Goal: Find specific page/section: Find specific page/section

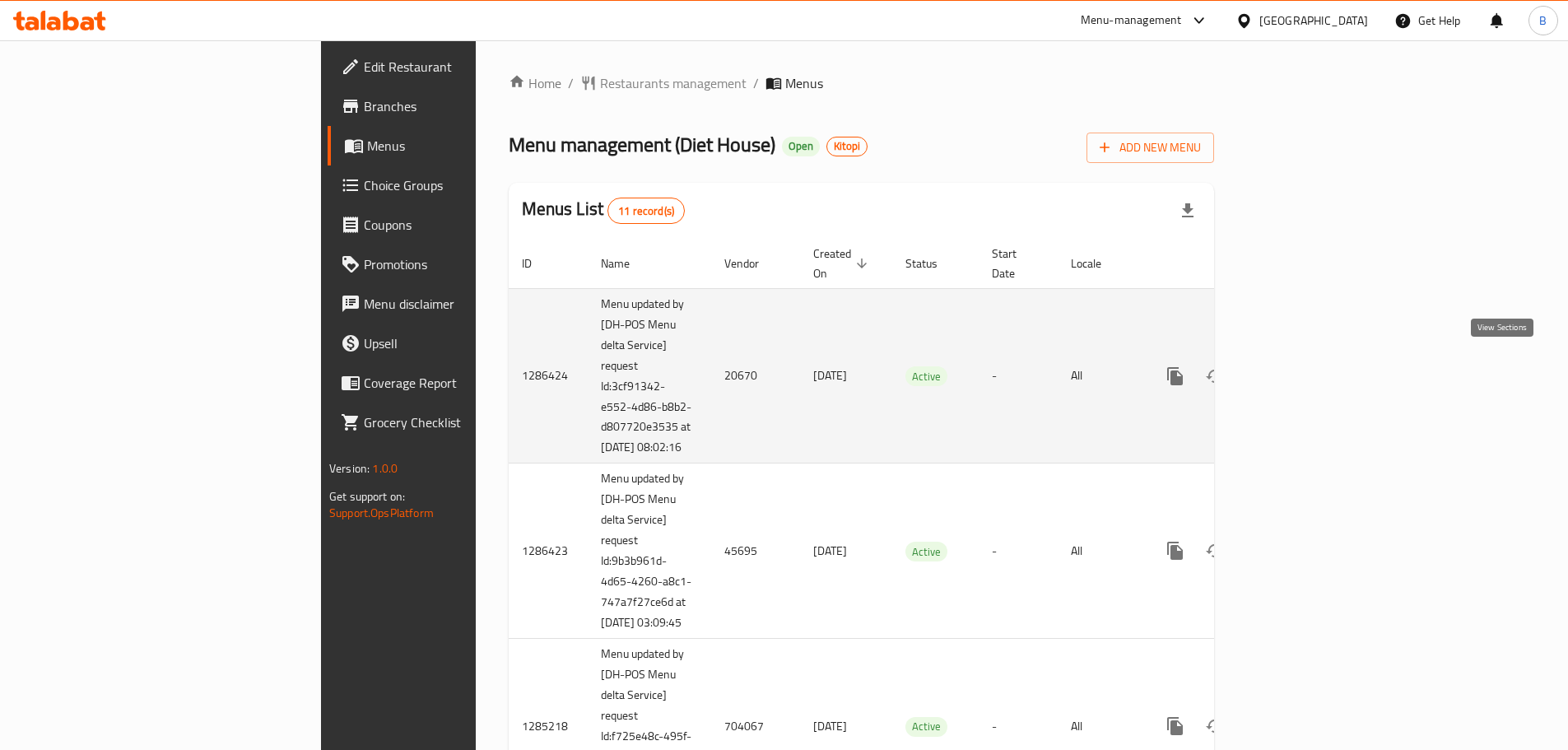
click at [1304, 368] on icon "enhanced table" at bounding box center [1294, 375] width 20 height 20
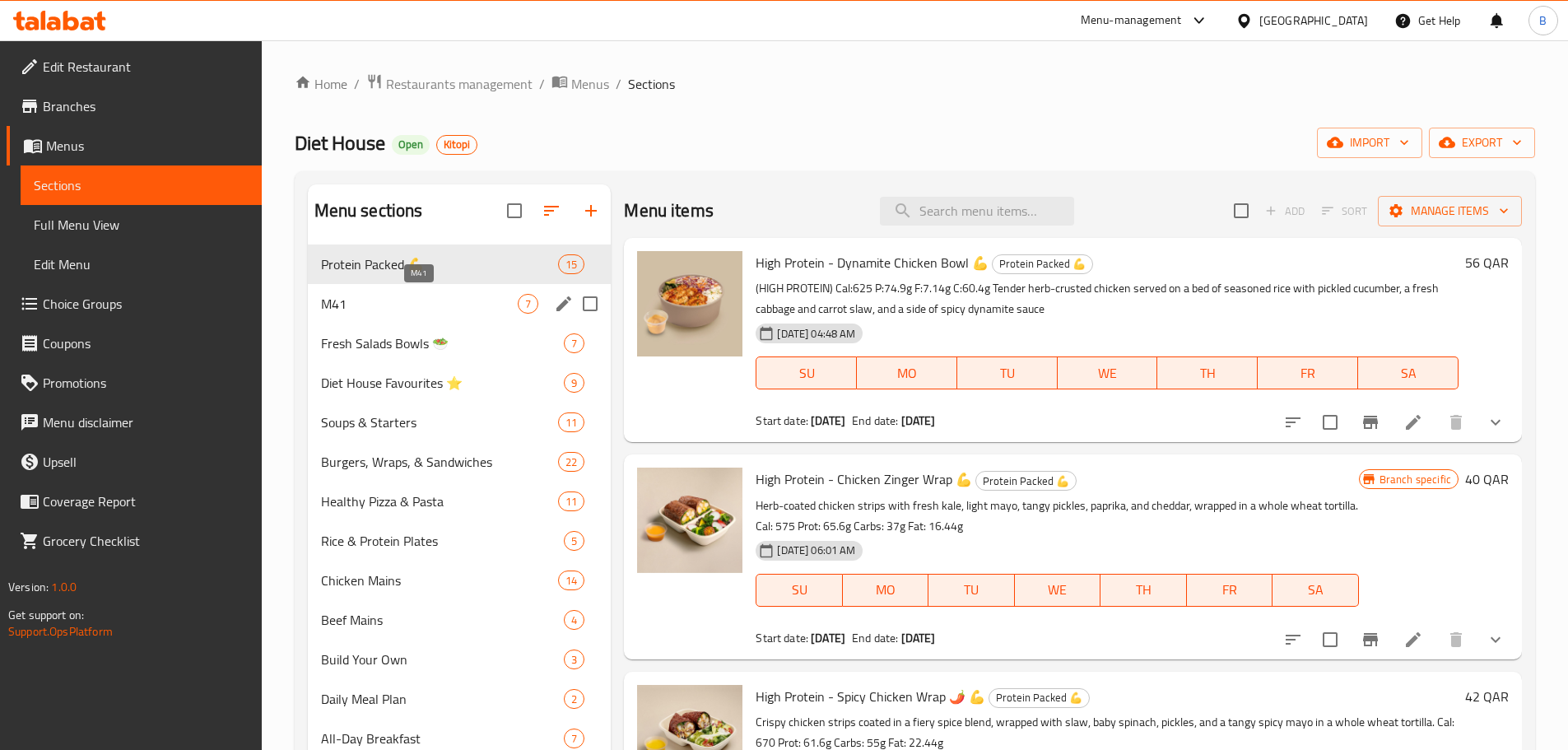
click at [388, 305] on span "M41" at bounding box center [419, 303] width 197 height 20
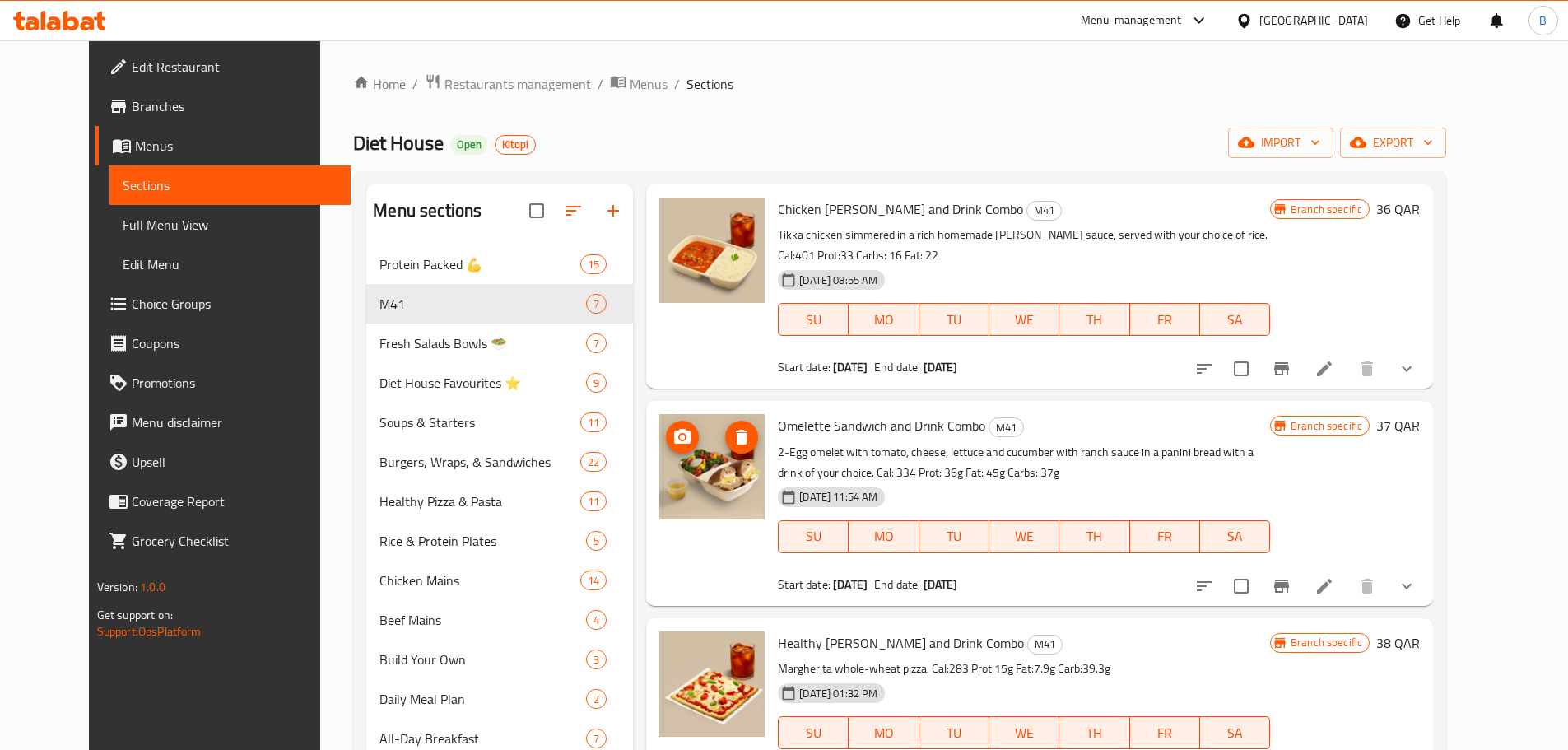
scroll to position [48, 0]
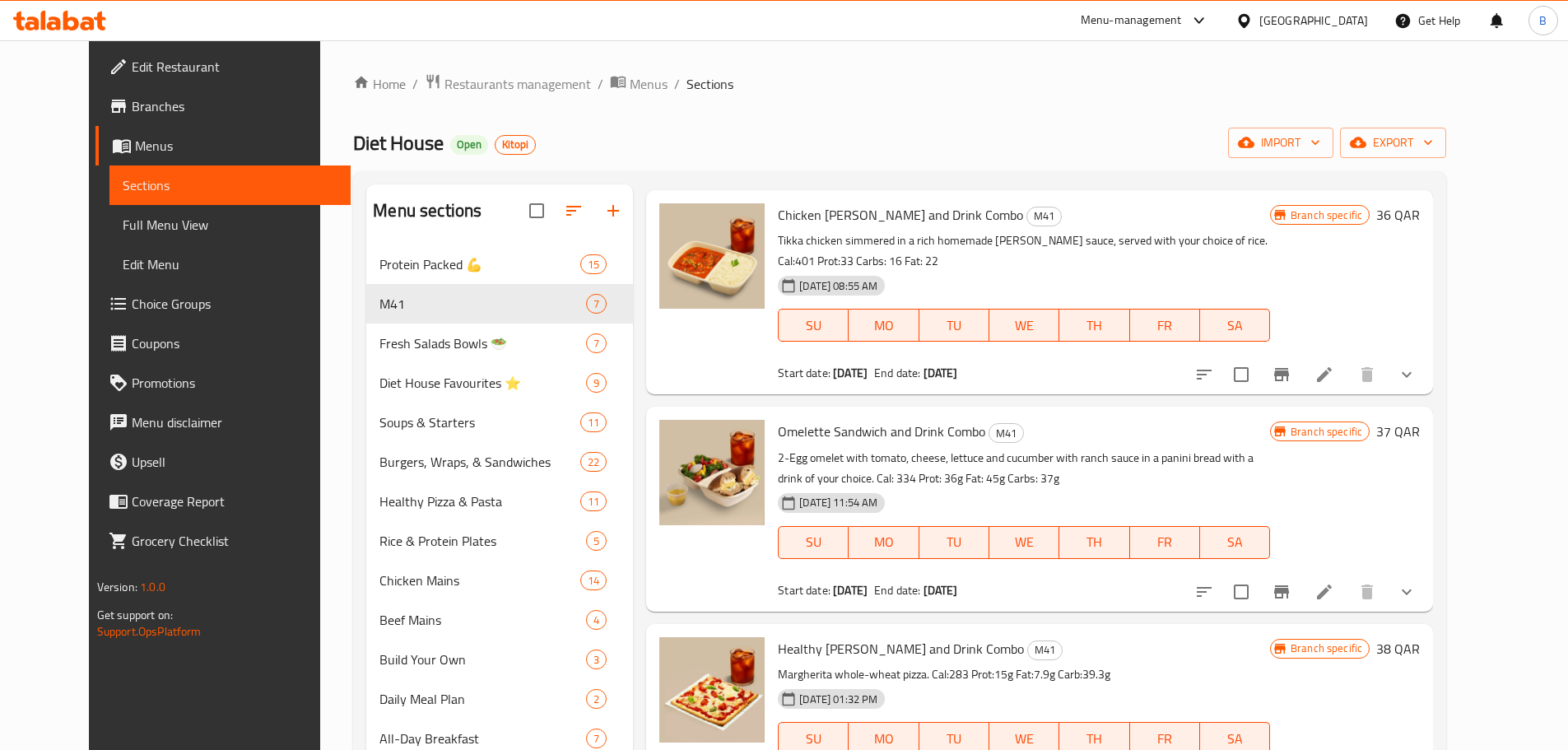
click at [802, 206] on span "Chicken [PERSON_NAME] and Drink Combo" at bounding box center [900, 215] width 245 height 24
copy h6 "Chicken [PERSON_NAME] and Drink Combo"
click at [455, 92] on span "Restaurants management" at bounding box center [517, 83] width 147 height 20
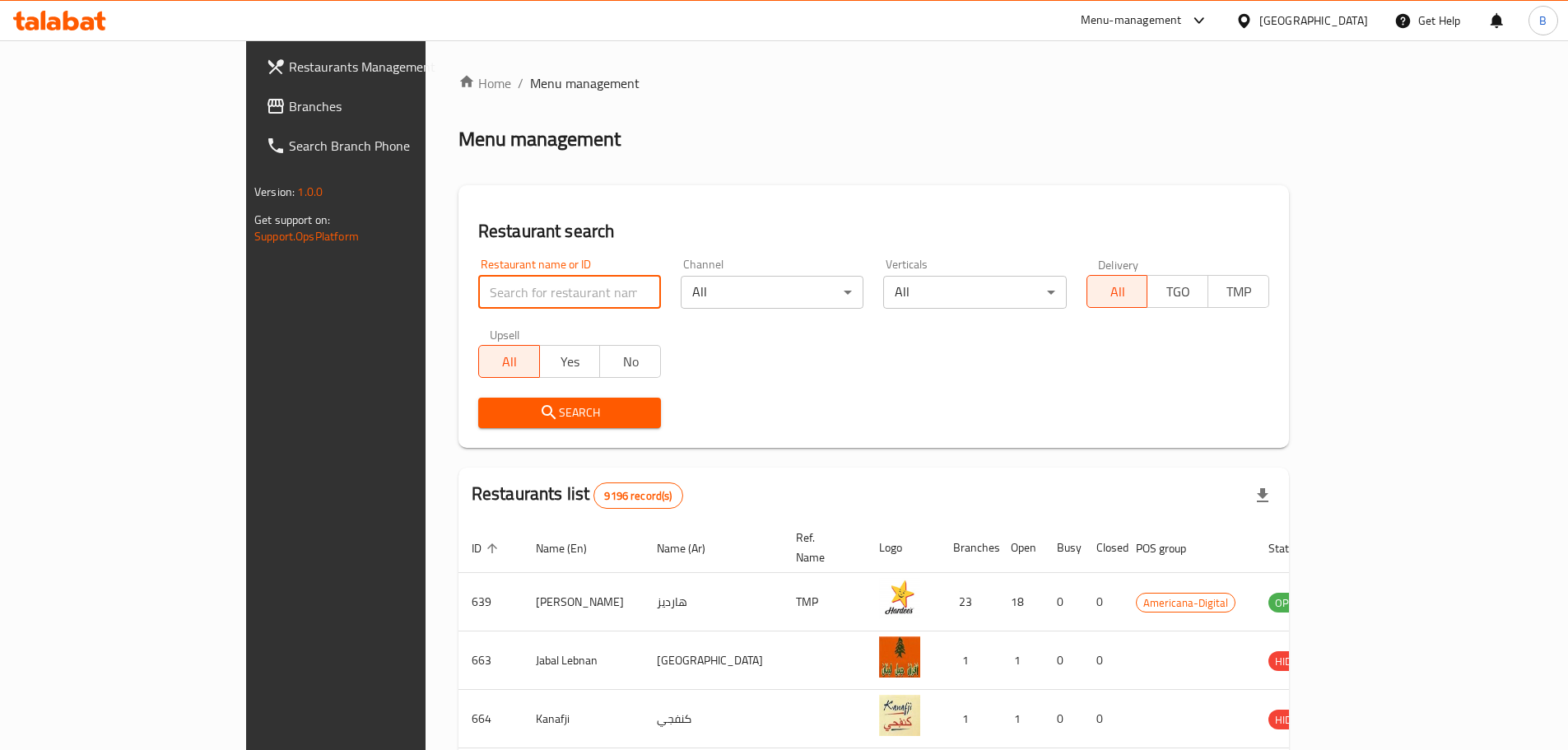
click at [478, 297] on input "search" at bounding box center [569, 292] width 183 height 33
type input "[PERSON_NAME]"
click button "Search" at bounding box center [569, 412] width 183 height 30
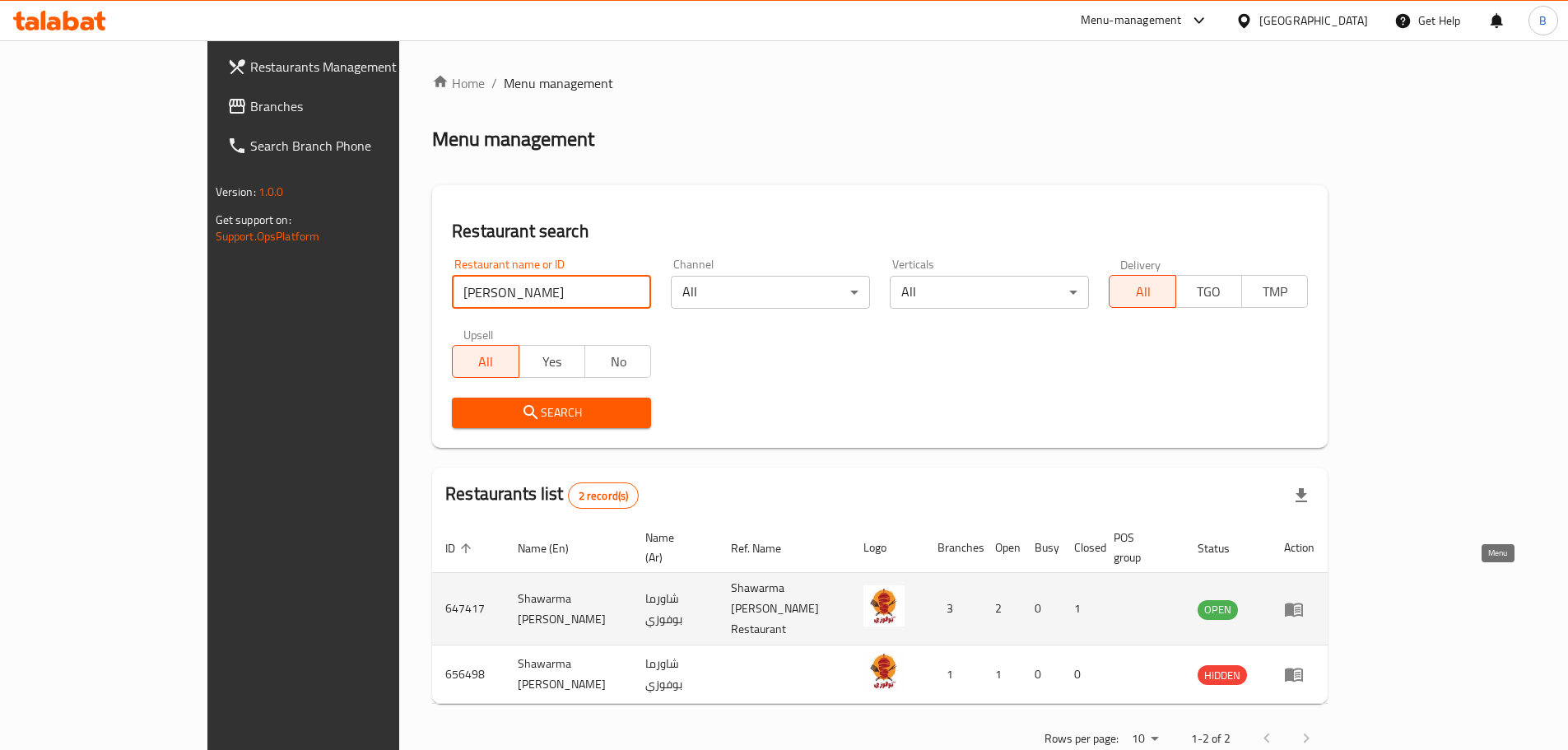
click at [1303, 602] on icon "enhanced table" at bounding box center [1293, 609] width 18 height 14
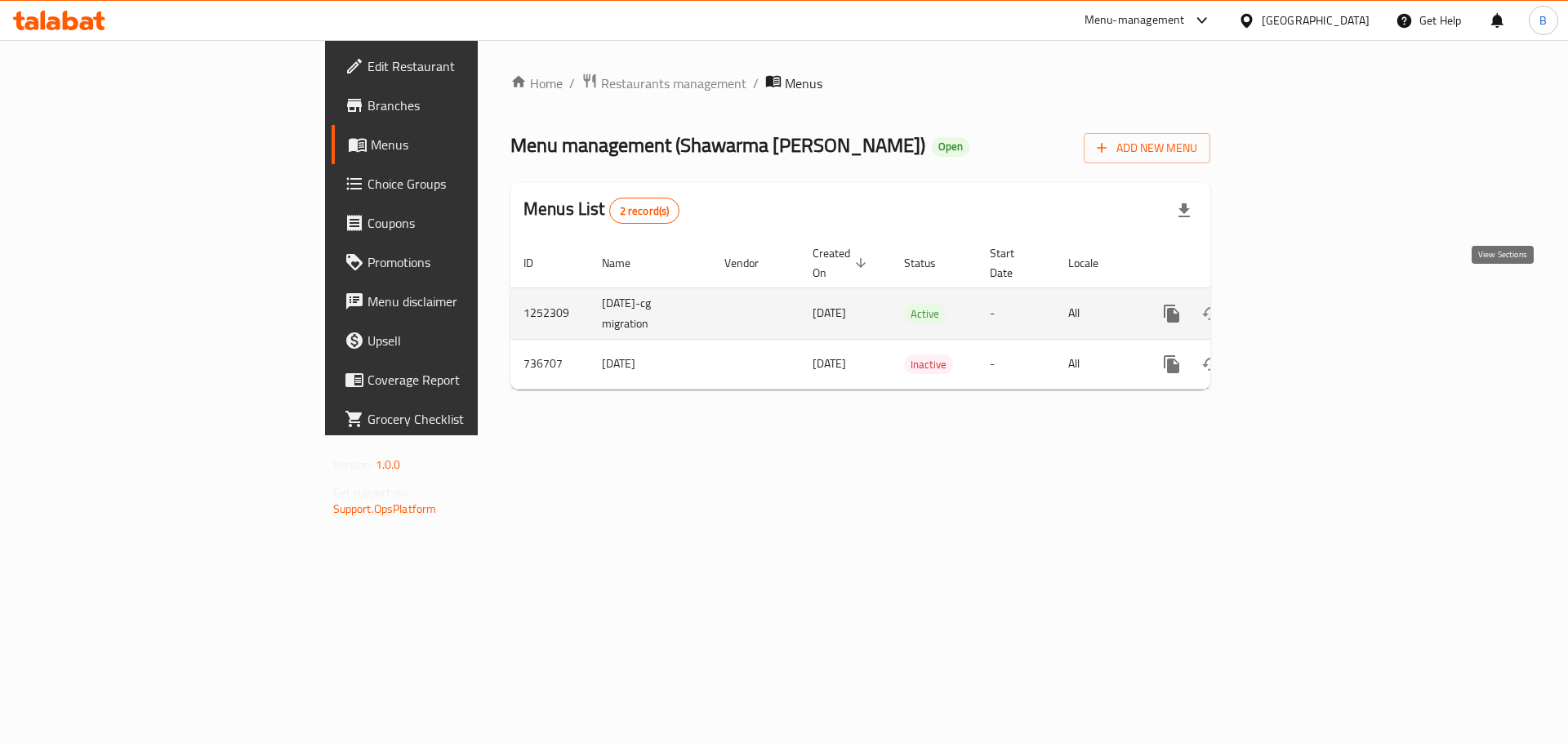
click at [1300, 303] on icon "enhanced table" at bounding box center [1289, 313] width 20 height 20
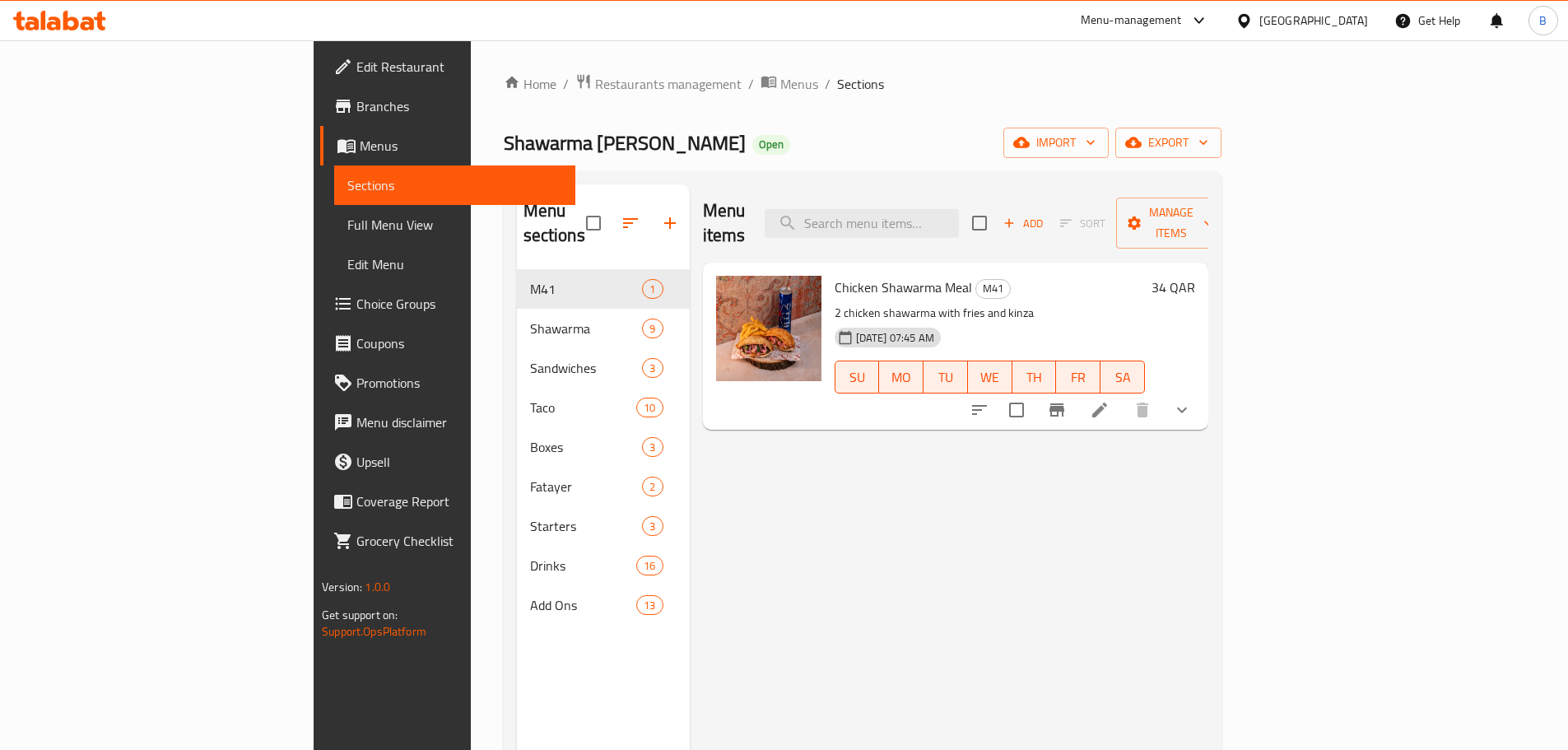
click at [834, 275] on span "Chicken Shawarma Meal" at bounding box center [903, 287] width 137 height 24
copy h6 "Chicken Shawarma Meal"
click at [595, 93] on span "Restaurants management" at bounding box center [668, 83] width 147 height 20
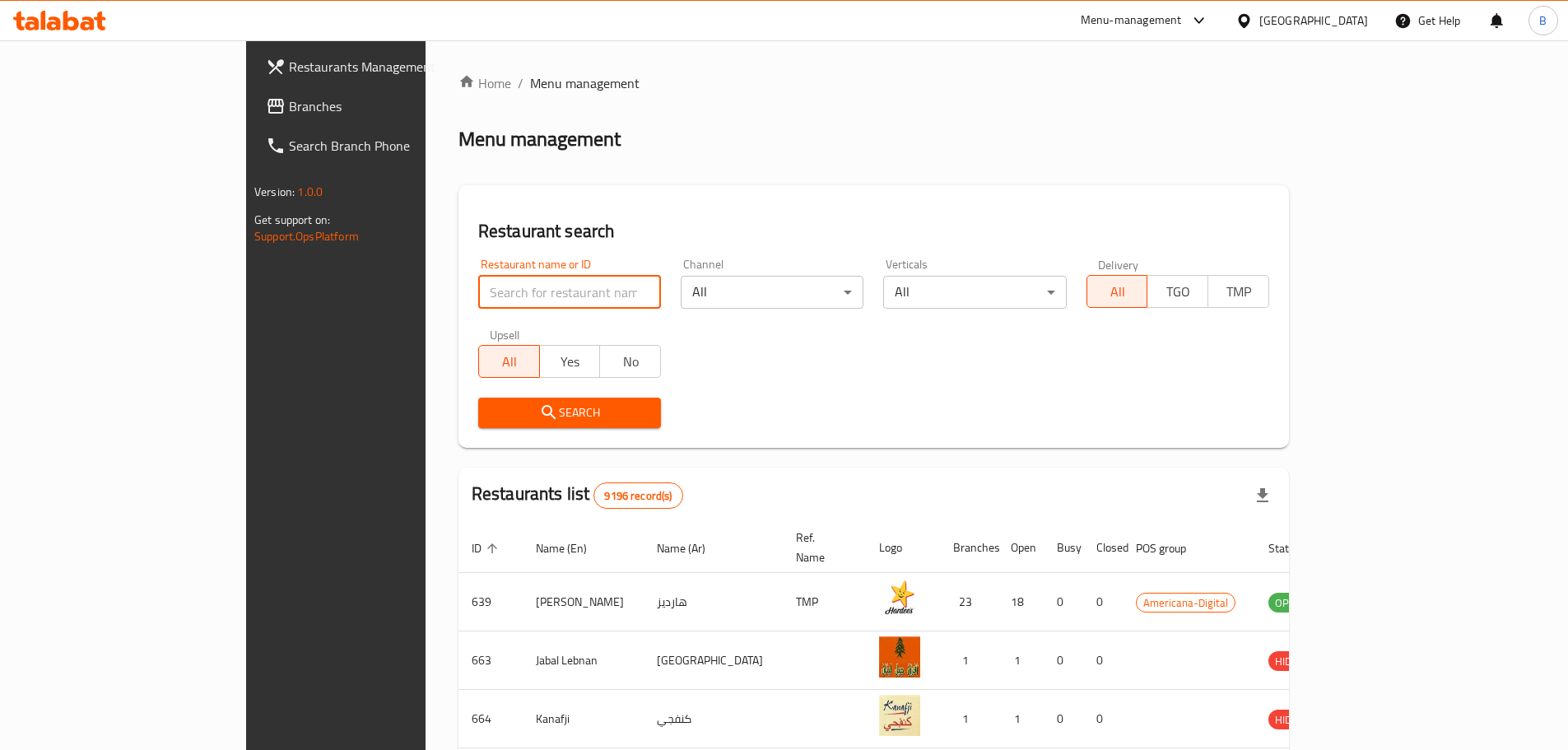
click at [479, 289] on input "search" at bounding box center [569, 292] width 183 height 33
click button "Search" at bounding box center [569, 412] width 183 height 30
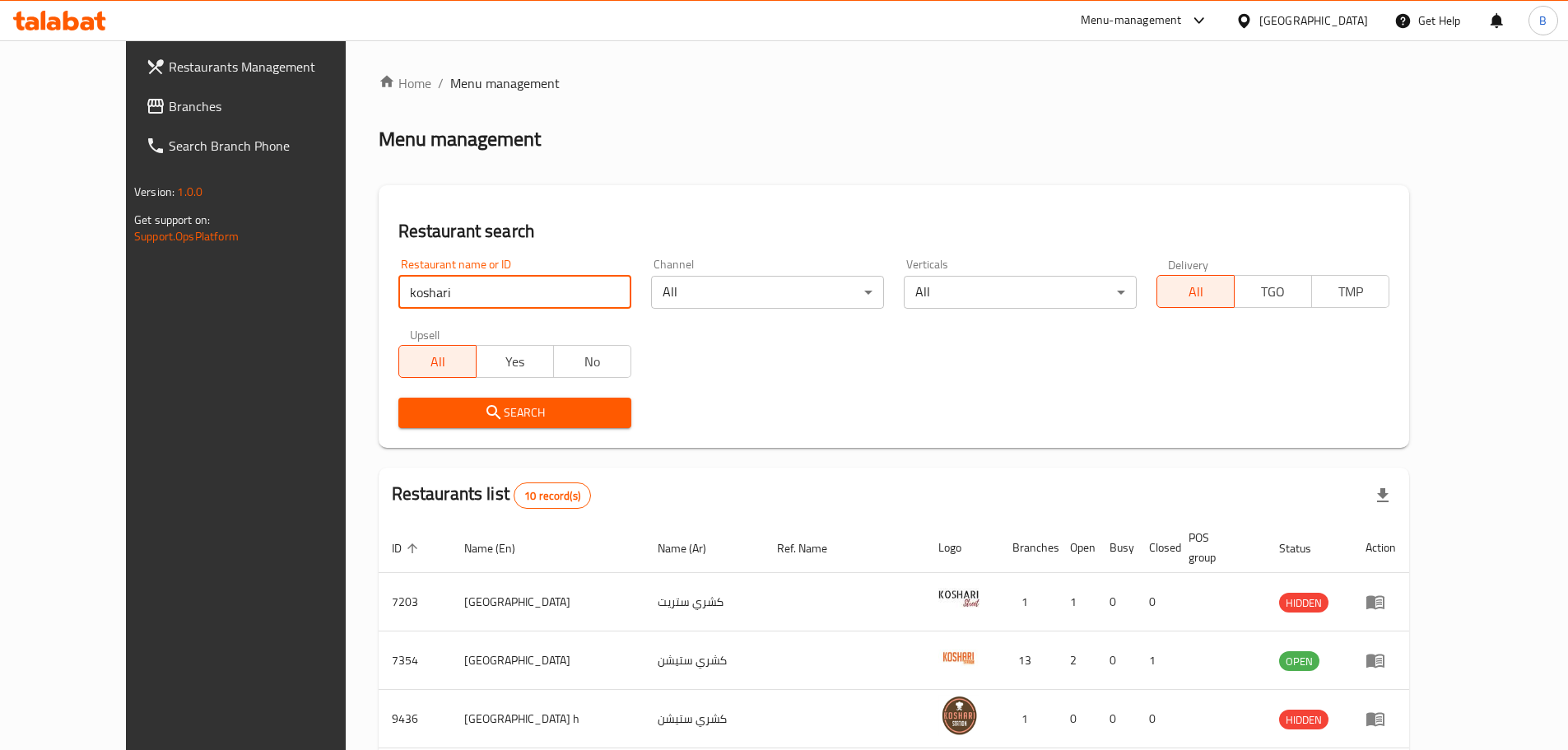
click at [433, 280] on input "koshari" at bounding box center [515, 292] width 233 height 33
type input "[PERSON_NAME] [GEOGRAPHIC_DATA]"
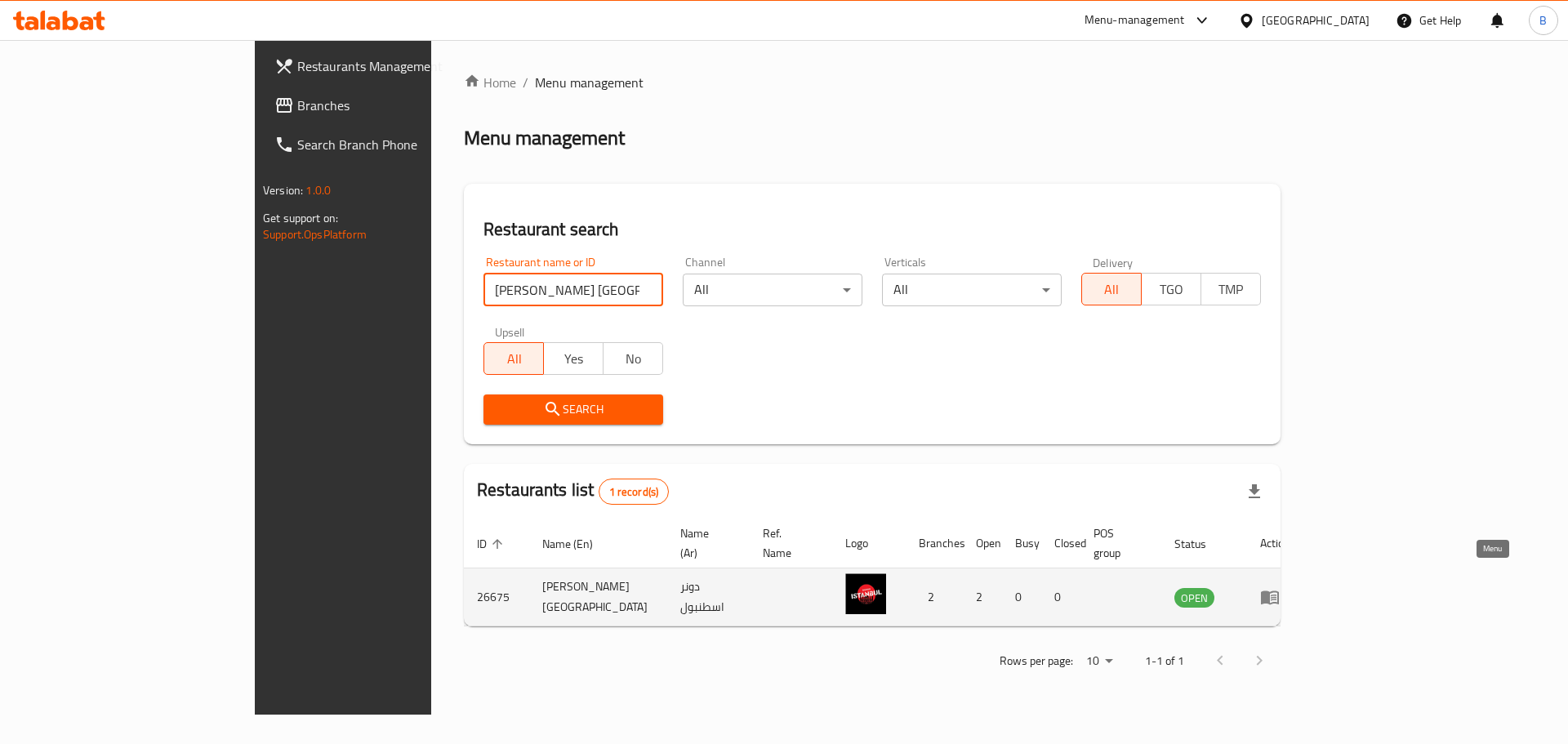
click at [1280, 588] on icon "enhanced table" at bounding box center [1270, 597] width 20 height 20
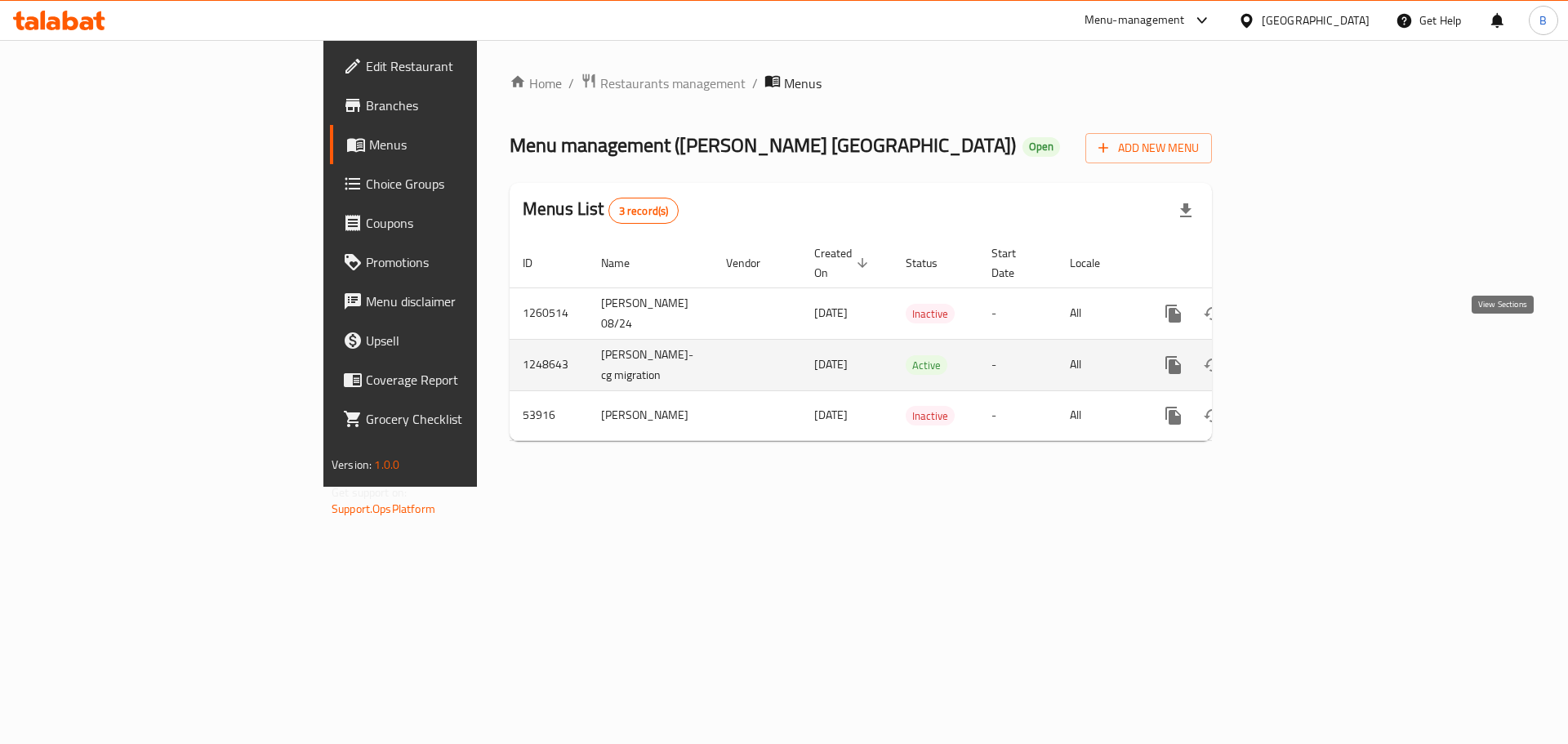
click at [1301, 355] on icon "enhanced table" at bounding box center [1291, 365] width 20 height 20
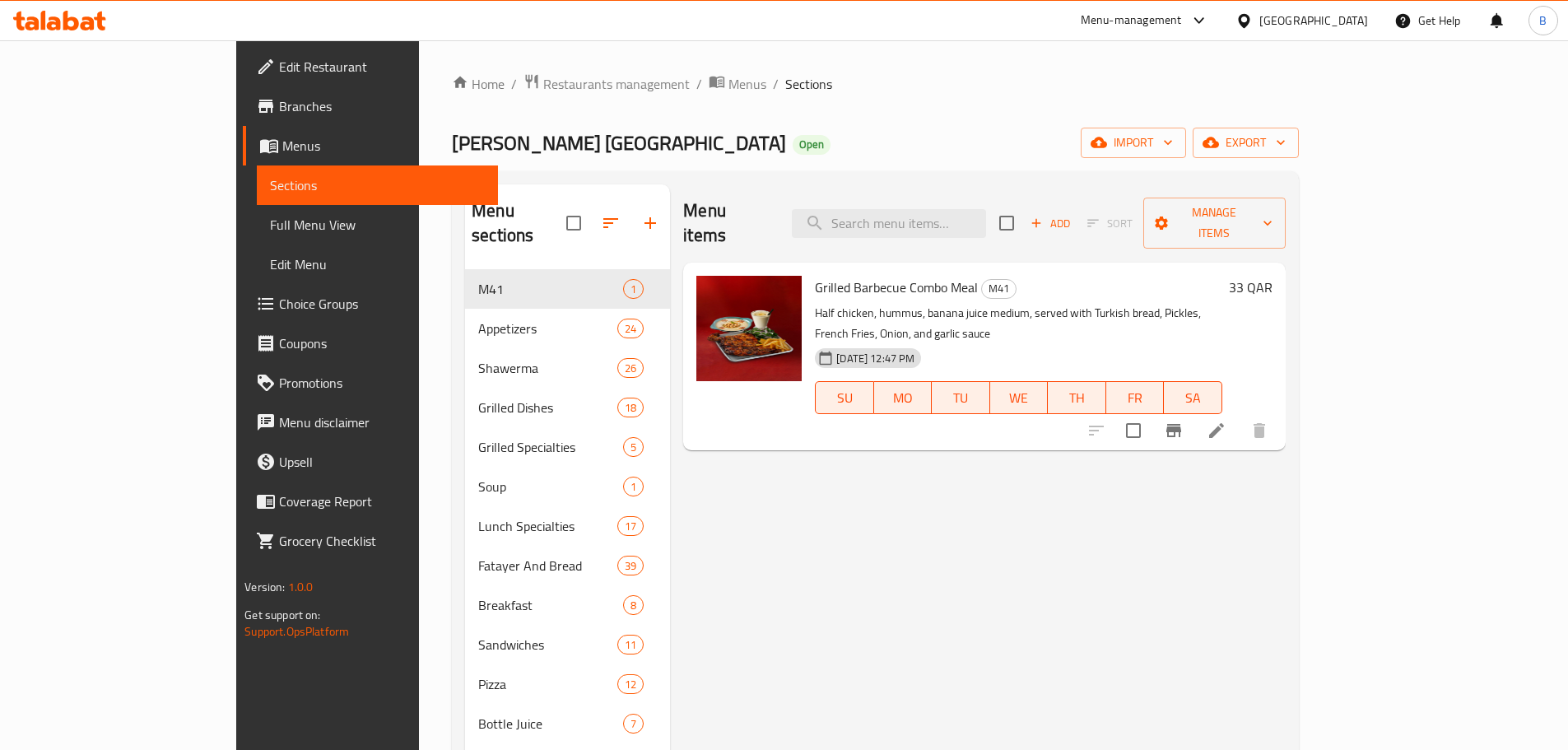
click at [821, 275] on span "Grilled Barbecue Combo Meal" at bounding box center [897, 287] width 163 height 24
copy h6 "Grilled Barbecue Combo Meal"
click at [543, 90] on span "Restaurants management" at bounding box center [616, 83] width 147 height 20
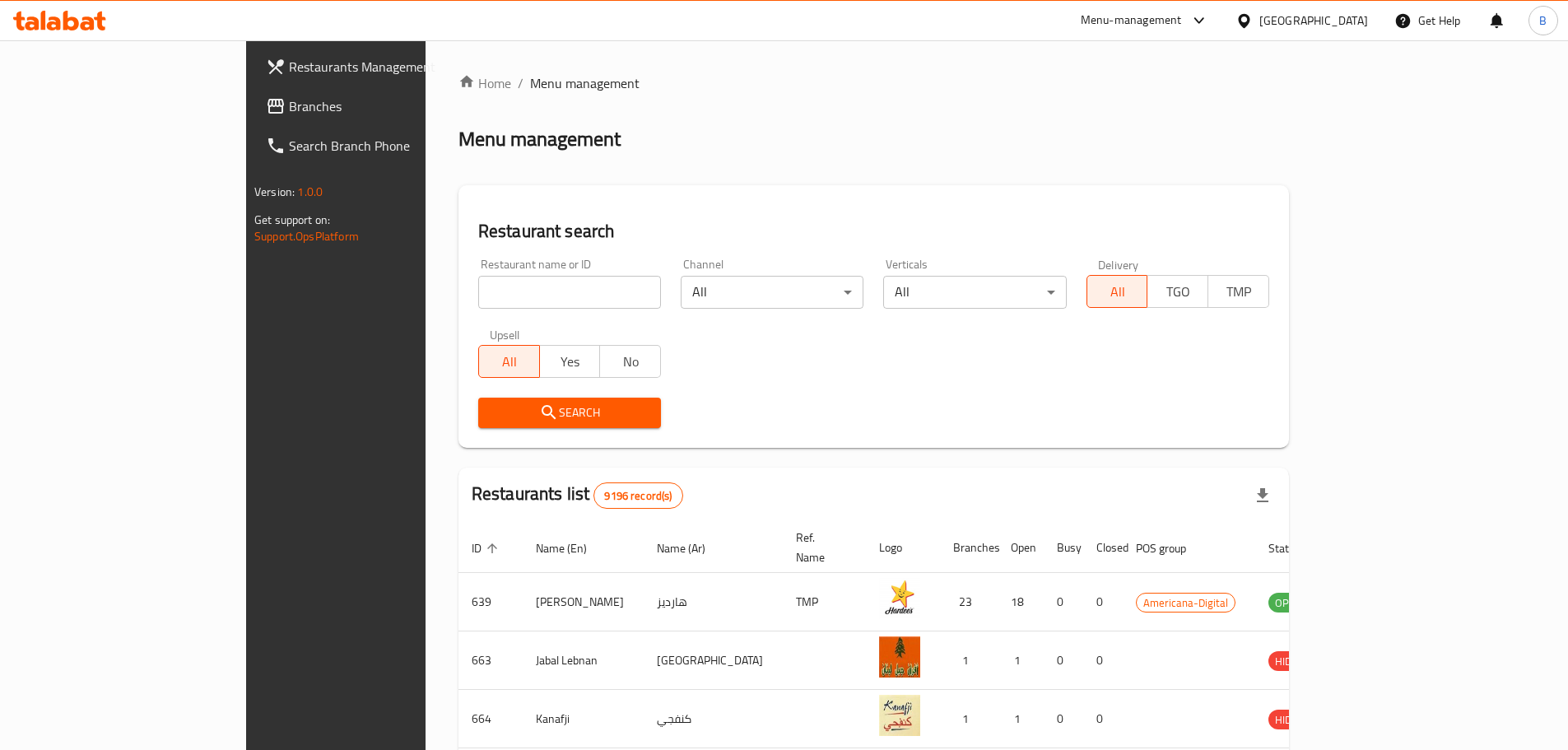
click at [478, 289] on input "search" at bounding box center [569, 292] width 183 height 33
type input "firefly"
click button "Search" at bounding box center [569, 412] width 183 height 30
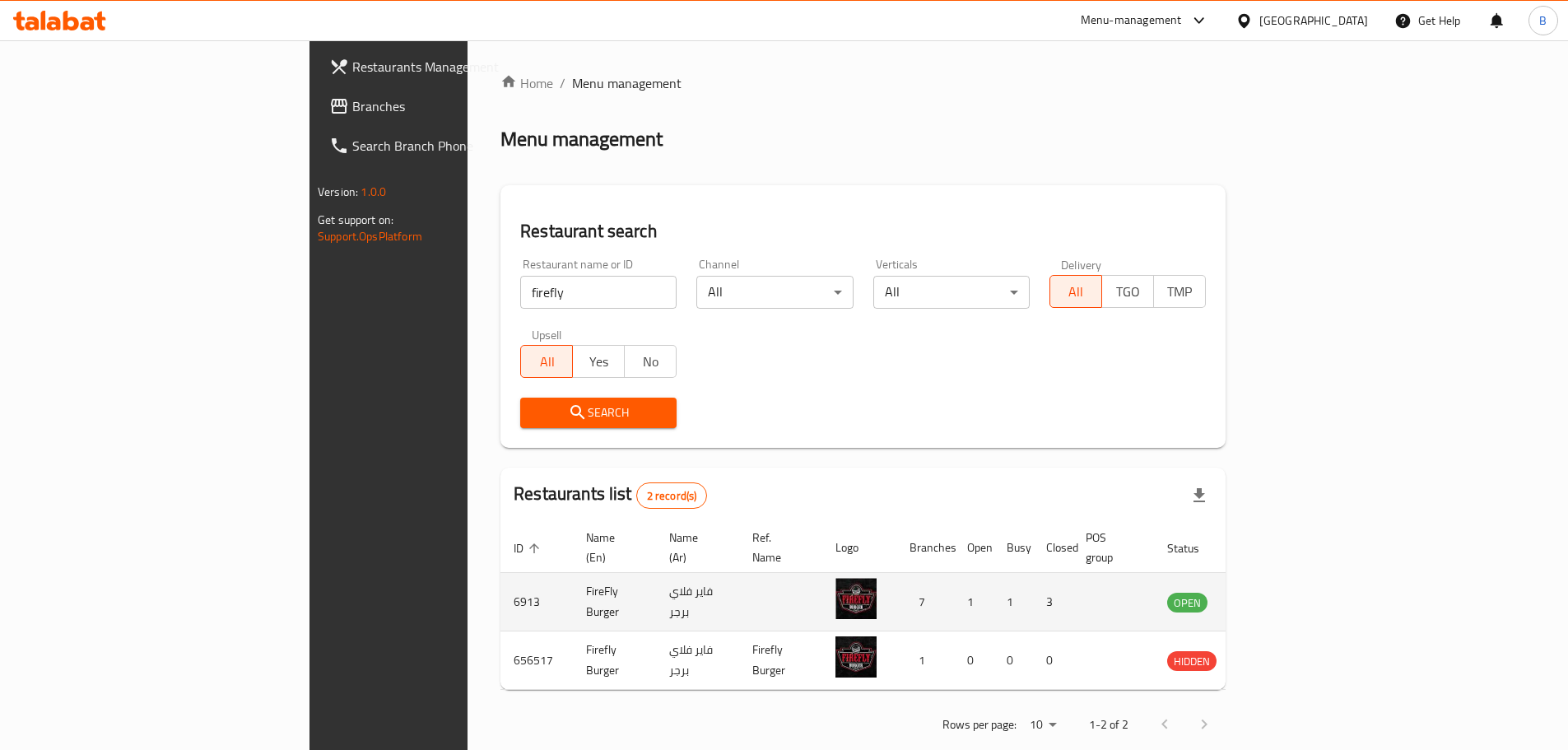
click at [573, 573] on td "FireFly Burger" at bounding box center [615, 601] width 83 height 58
click at [1298, 588] on td "enhanced table" at bounding box center [1268, 601] width 56 height 58
click at [1272, 596] on icon "enhanced table" at bounding box center [1263, 603] width 18 height 14
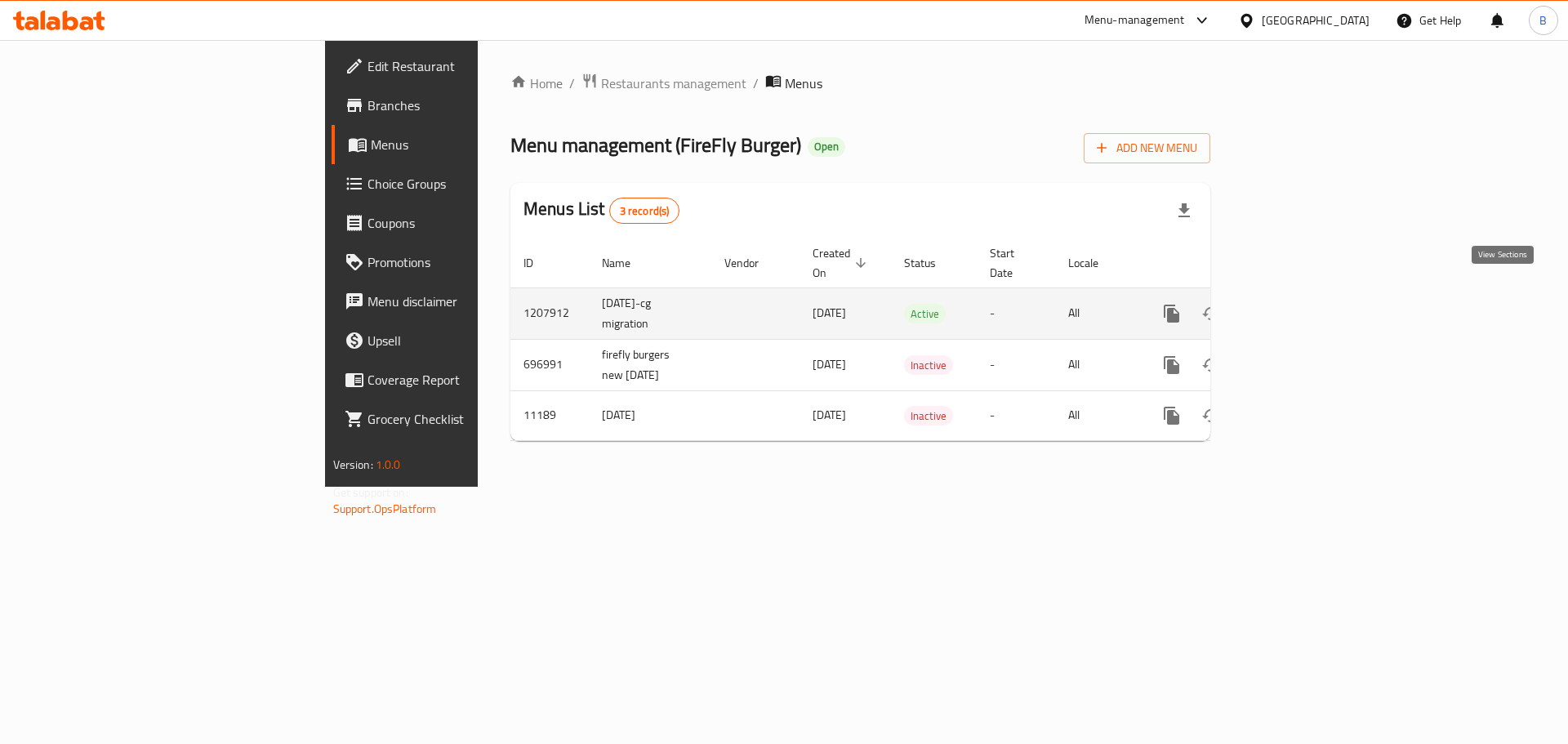
click at [1300, 303] on icon "enhanced table" at bounding box center [1289, 313] width 20 height 20
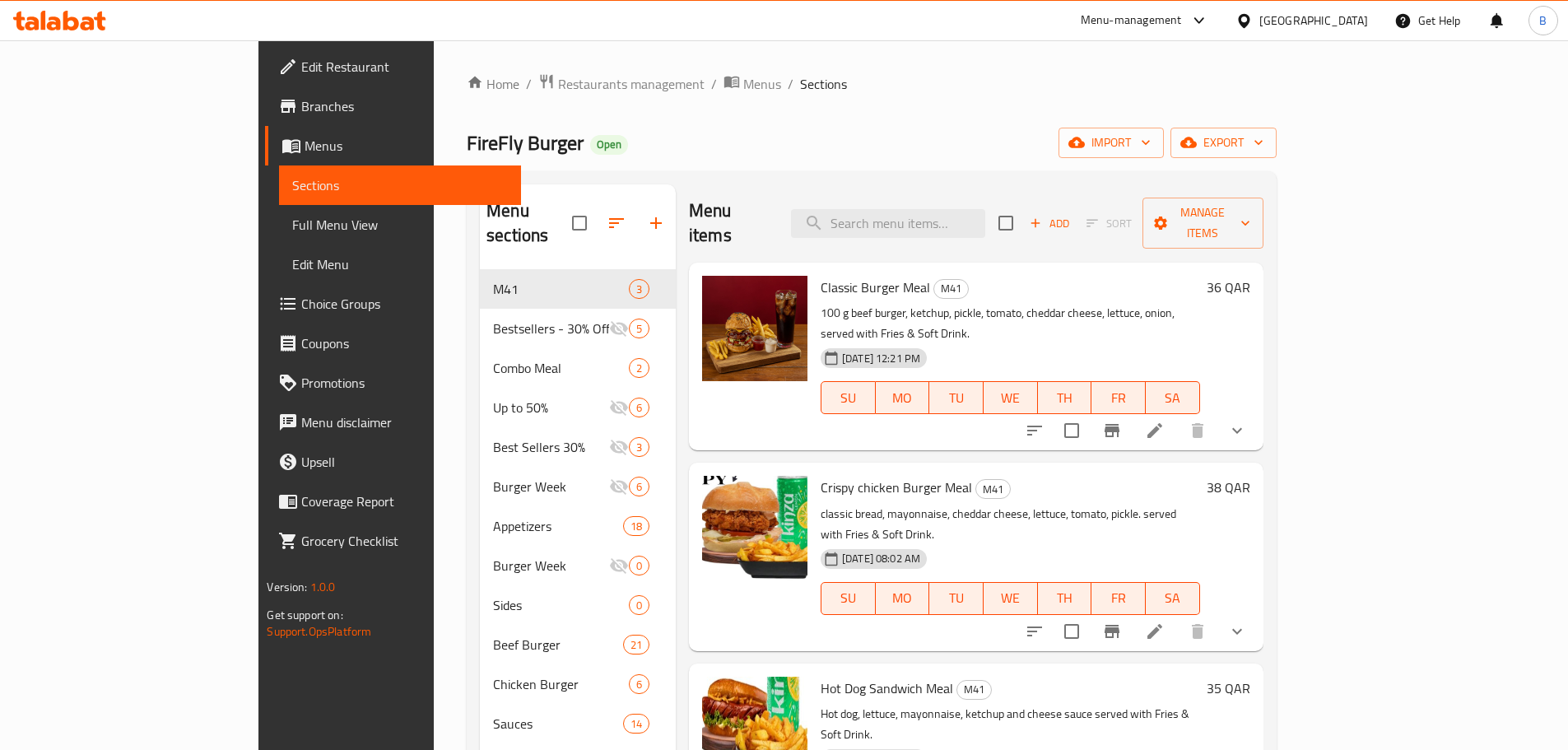
click at [821, 275] on span "Classic Burger Meal" at bounding box center [875, 287] width 110 height 24
copy h6 "Classic Burger Meal"
click at [558, 77] on span "Restaurants management" at bounding box center [631, 83] width 147 height 20
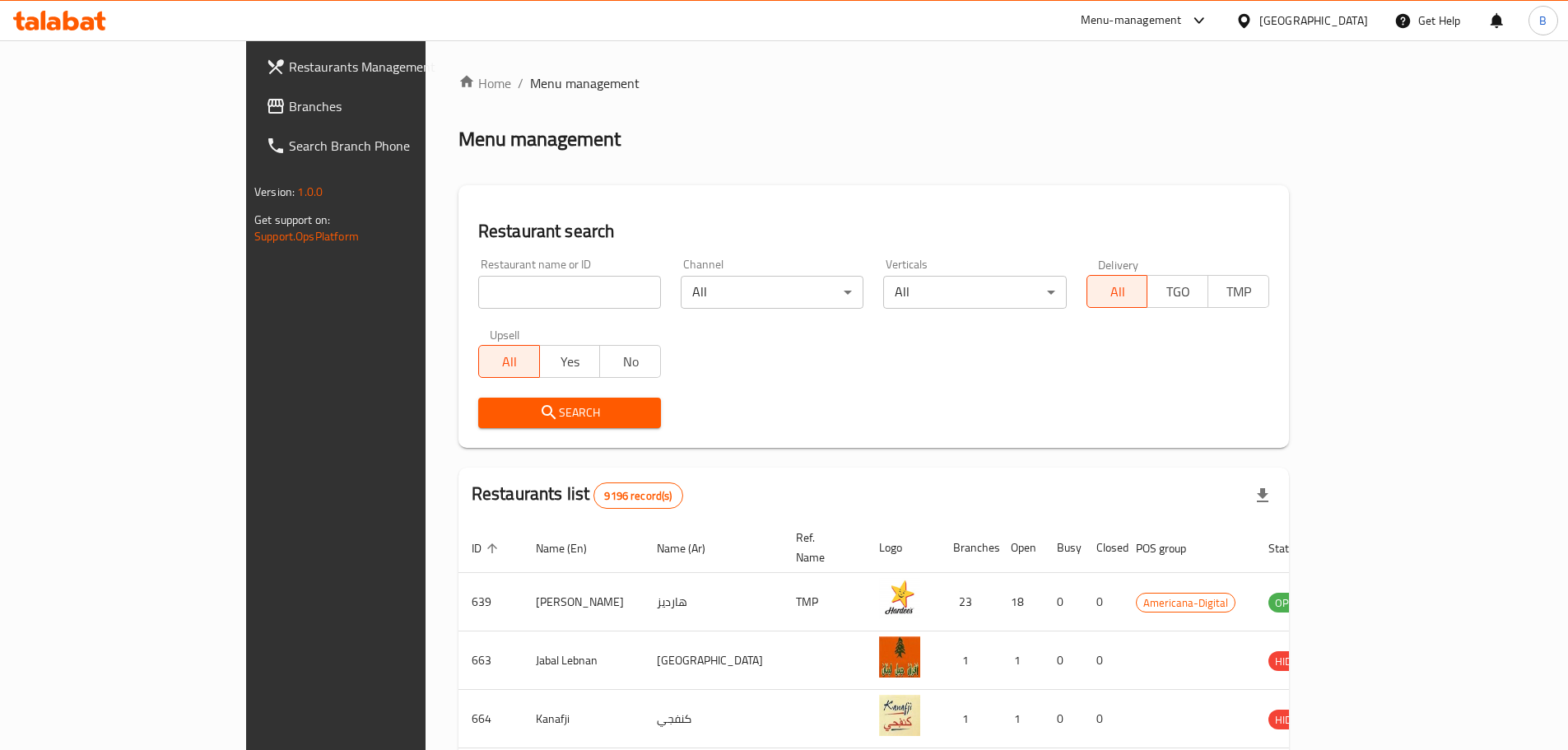
click at [478, 290] on input "search" at bounding box center [569, 292] width 183 height 33
paste input "Parseh Resturant"
type input "Parseh Resturant"
click button "Search" at bounding box center [569, 412] width 183 height 30
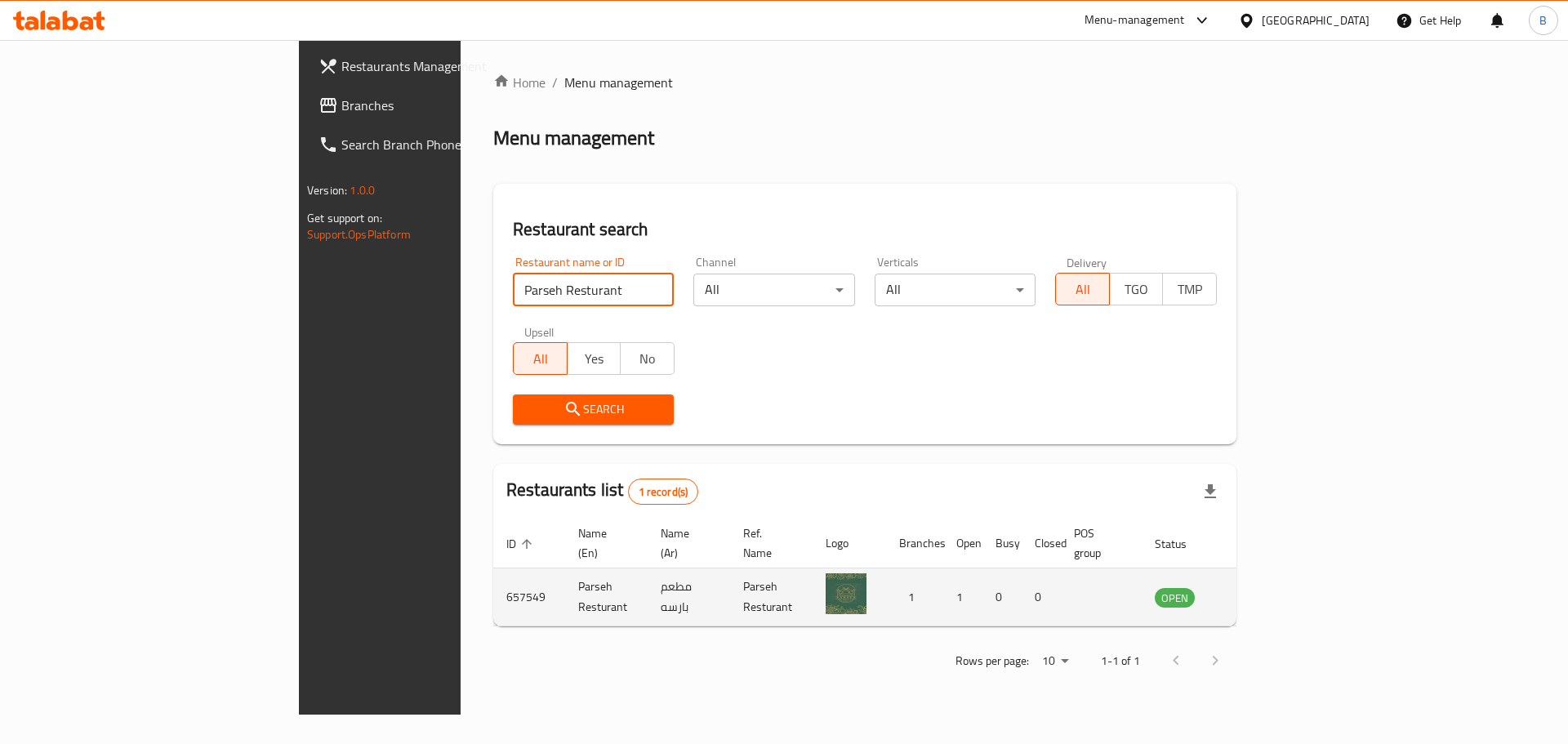
click at [1284, 580] on td "enhanced table" at bounding box center [1256, 597] width 56 height 58
click at [1284, 589] on td "enhanced table" at bounding box center [1256, 597] width 56 height 58
click at [1258, 595] on icon "enhanced table" at bounding box center [1254, 598] width 6 height 7
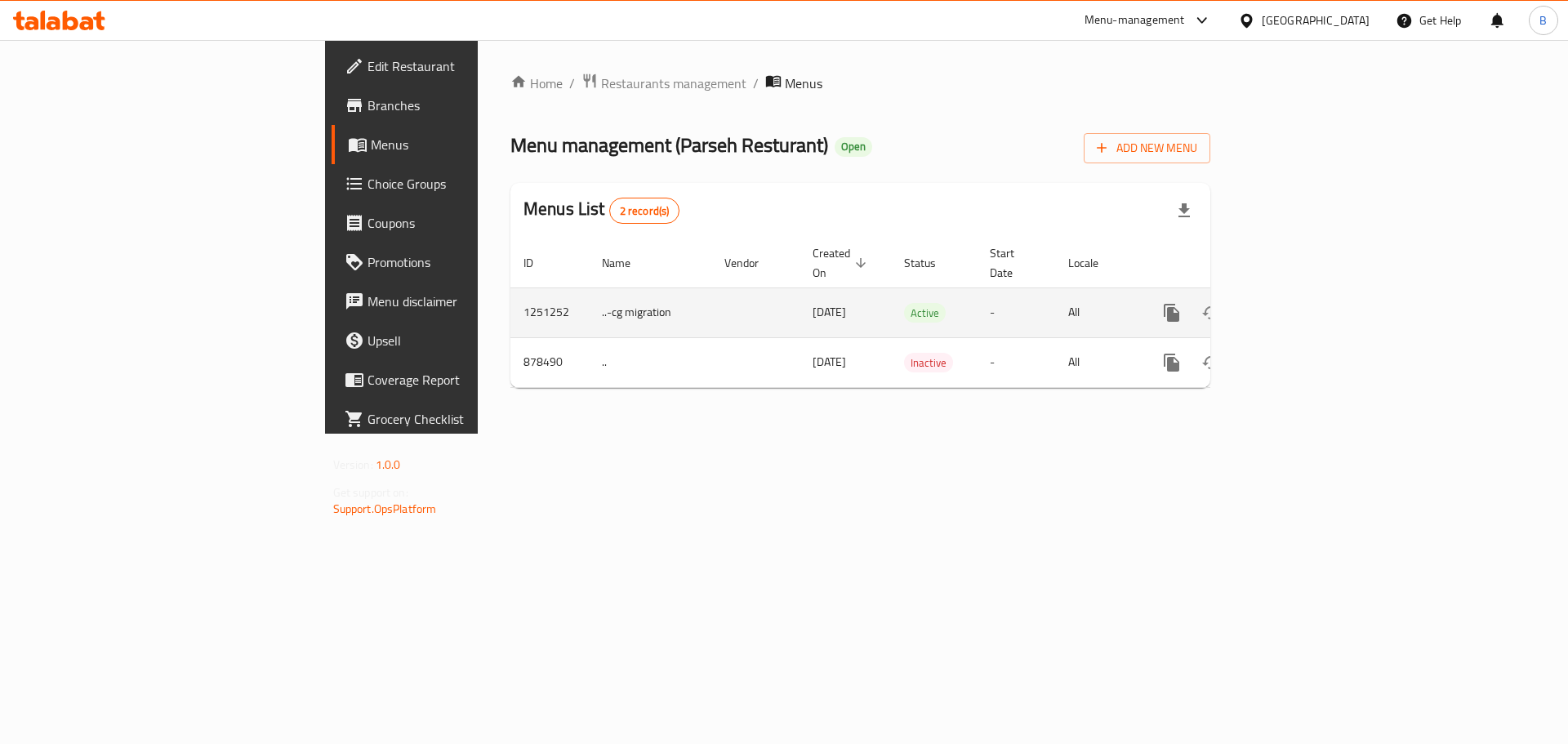
click at [1300, 303] on icon "enhanced table" at bounding box center [1289, 312] width 20 height 20
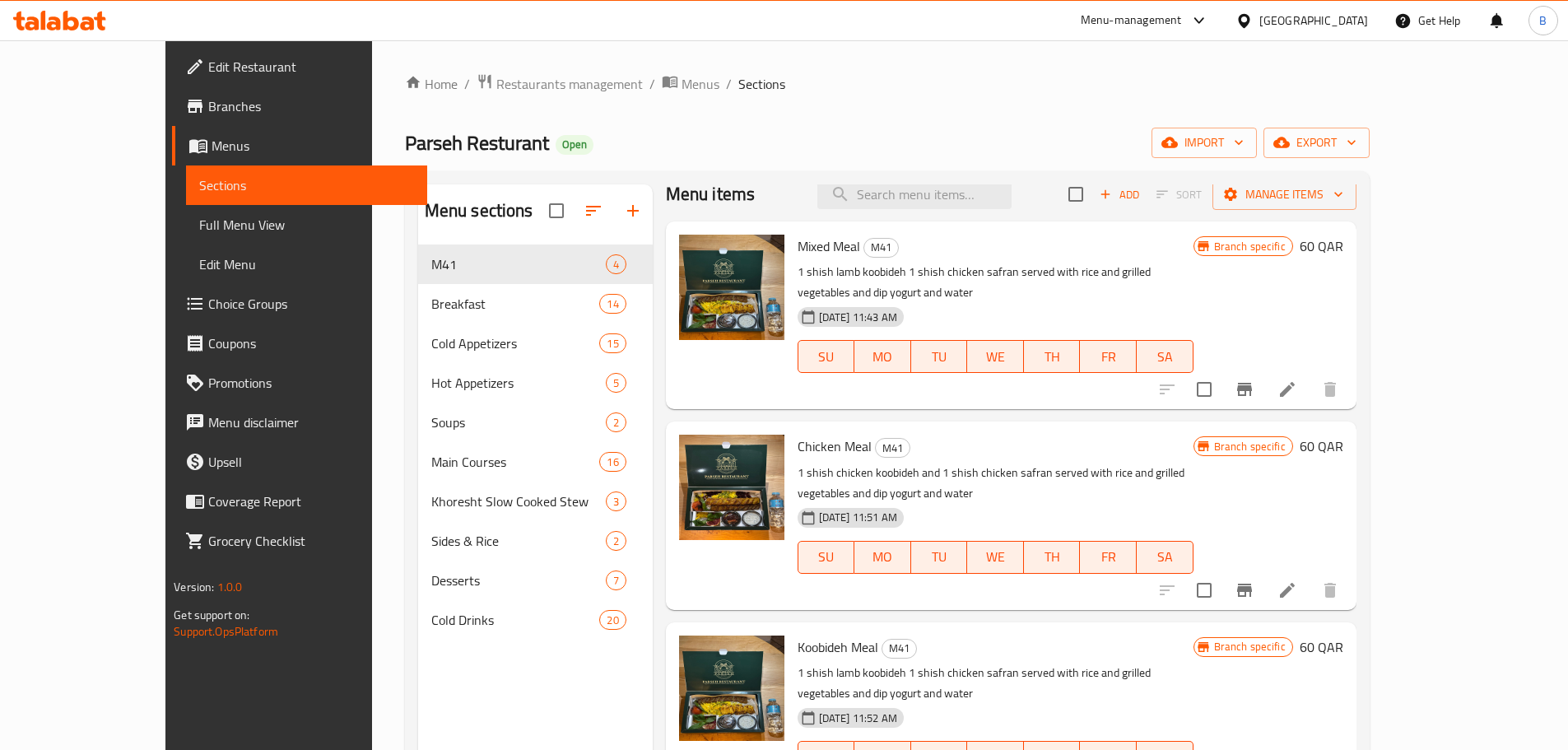
scroll to position [31, 0]
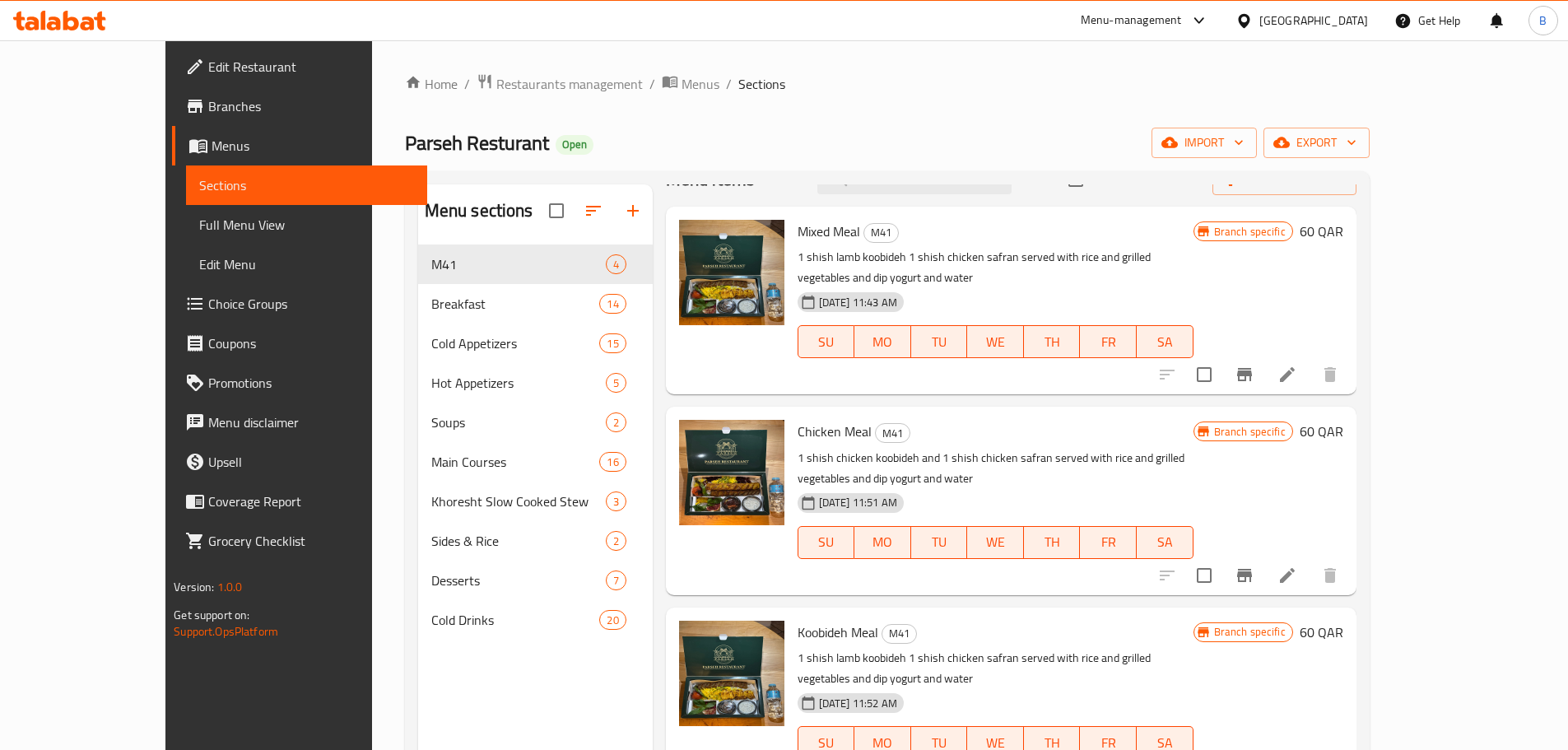
click at [798, 239] on span "Mixed Meal" at bounding box center [829, 231] width 63 height 24
copy h6 "Mixed Meal"
click at [496, 76] on span "Restaurants management" at bounding box center [569, 83] width 147 height 20
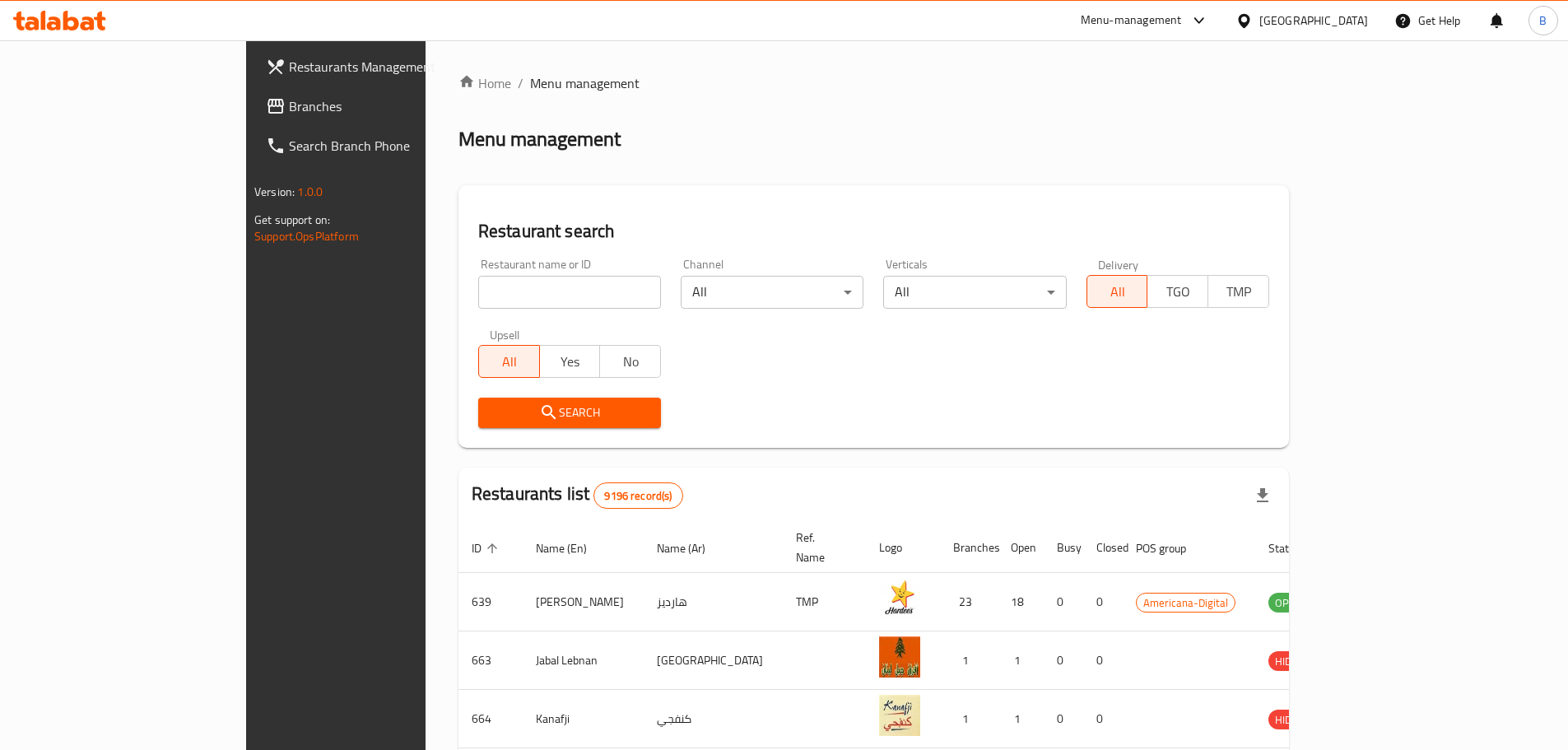
click at [478, 285] on input "search" at bounding box center [569, 292] width 183 height 33
paste input "[PERSON_NAME]"
type input "[PERSON_NAME]"
click button "Search" at bounding box center [569, 412] width 183 height 30
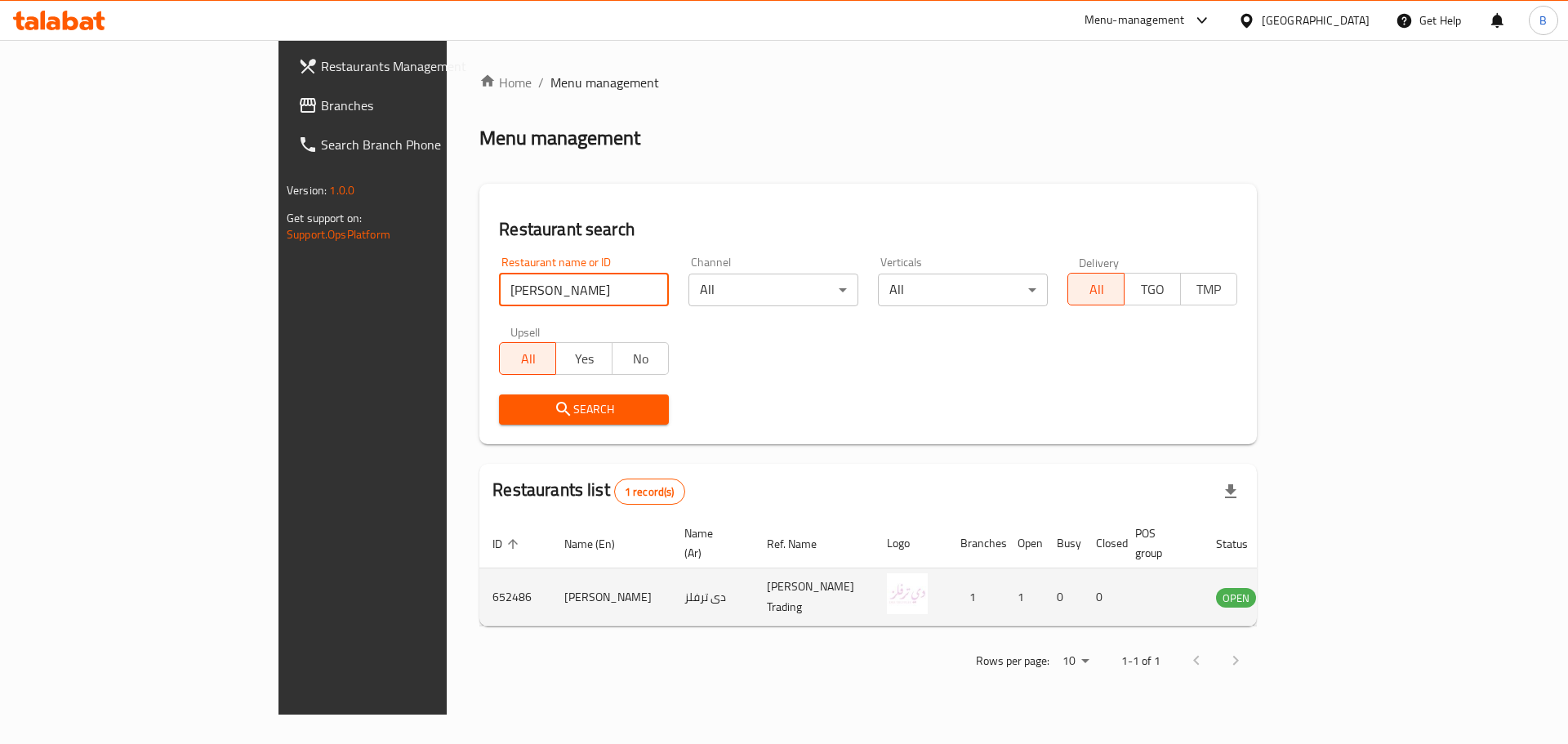
click at [551, 579] on td "[PERSON_NAME]" at bounding box center [611, 597] width 120 height 58
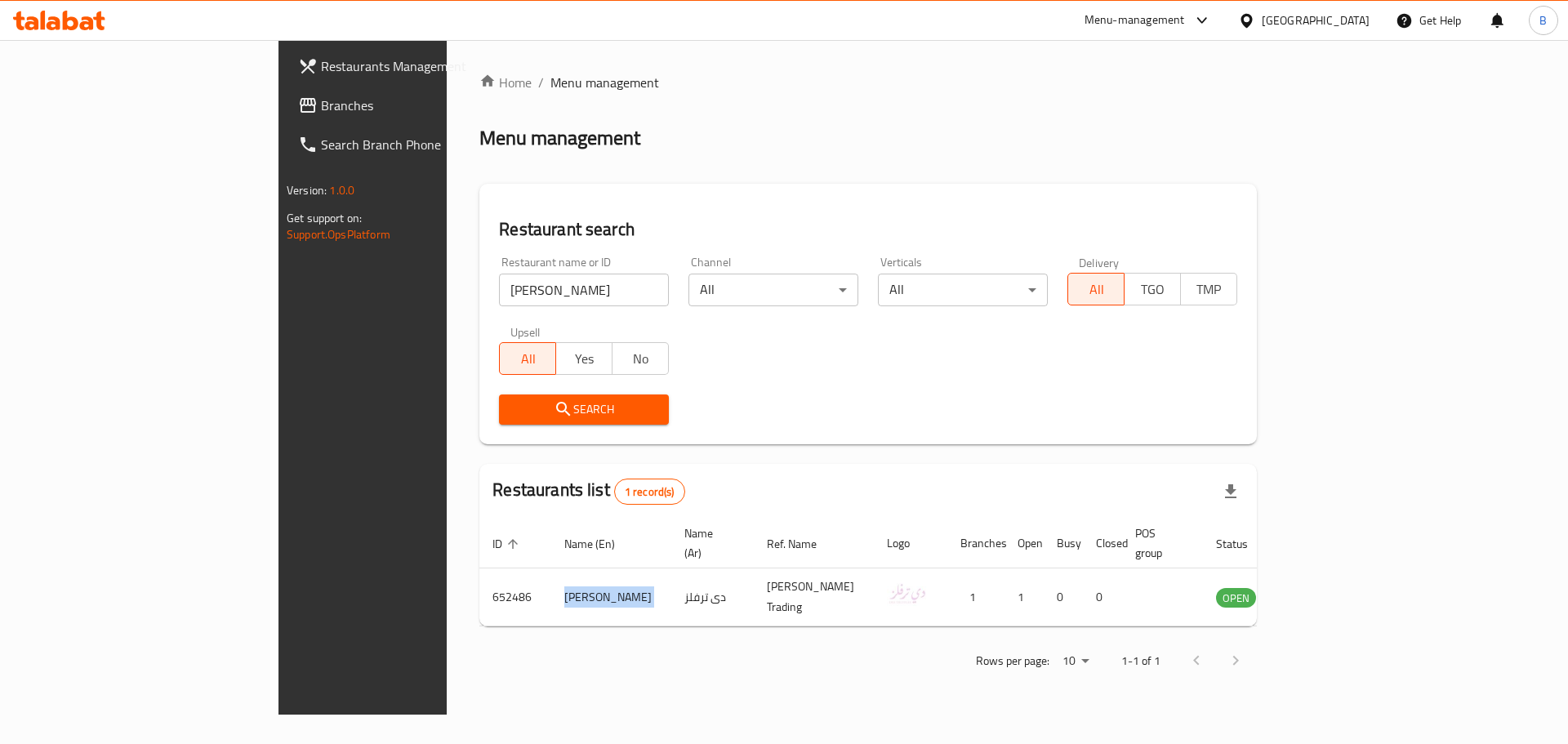
copy td "[PERSON_NAME]"
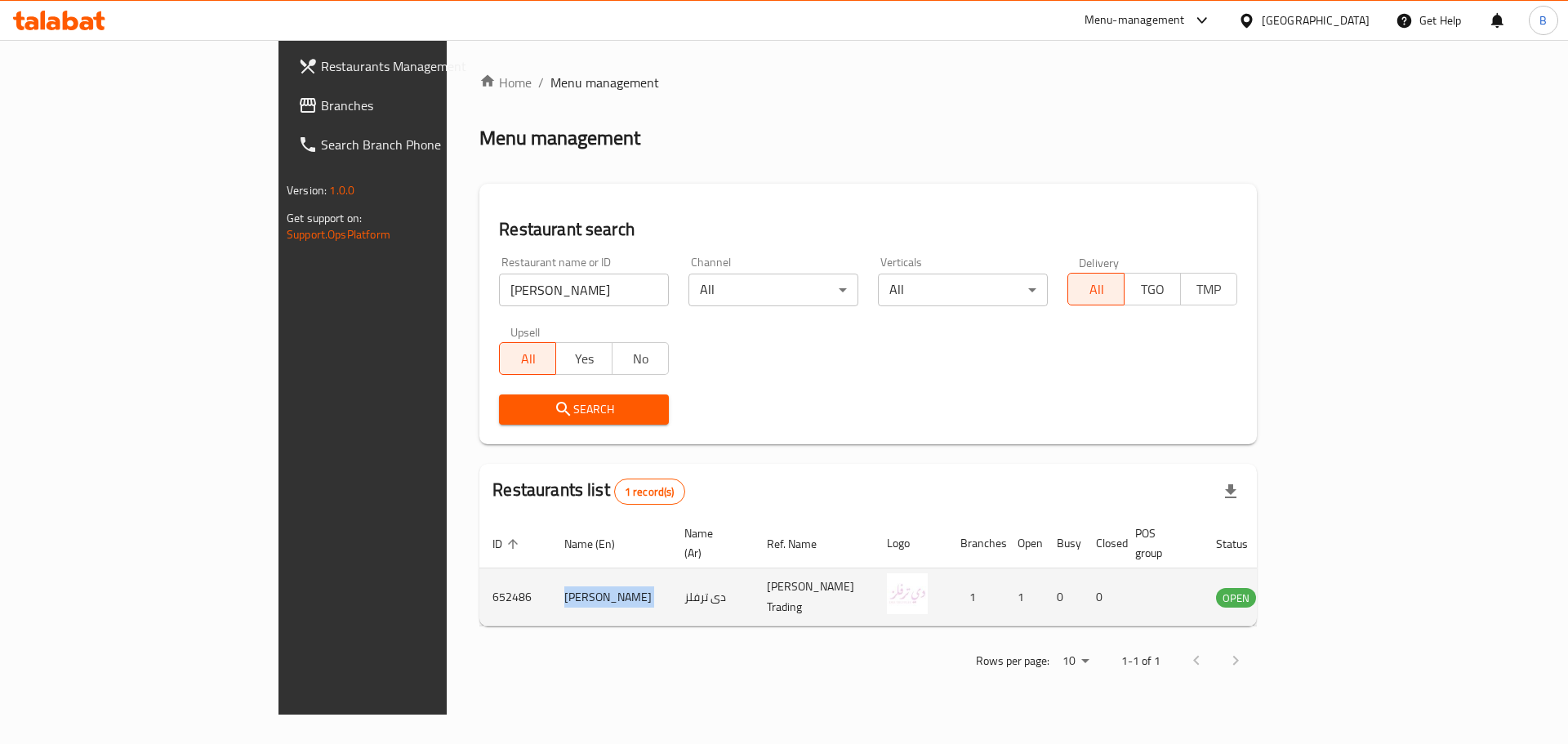
click at [1321, 587] on icon "enhanced table" at bounding box center [1312, 597] width 20 height 20
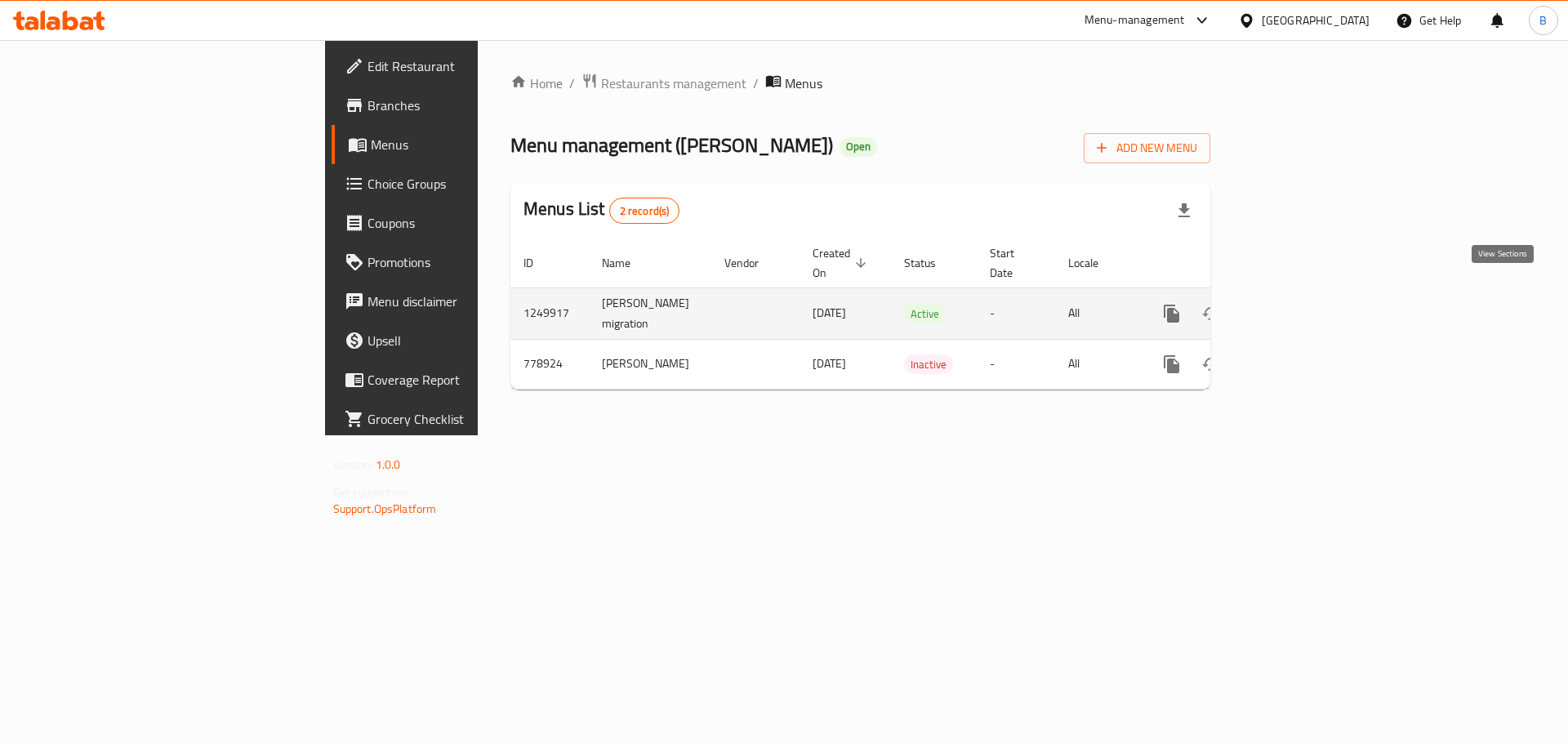
click at [1309, 305] on link "enhanced table" at bounding box center [1289, 313] width 39 height 39
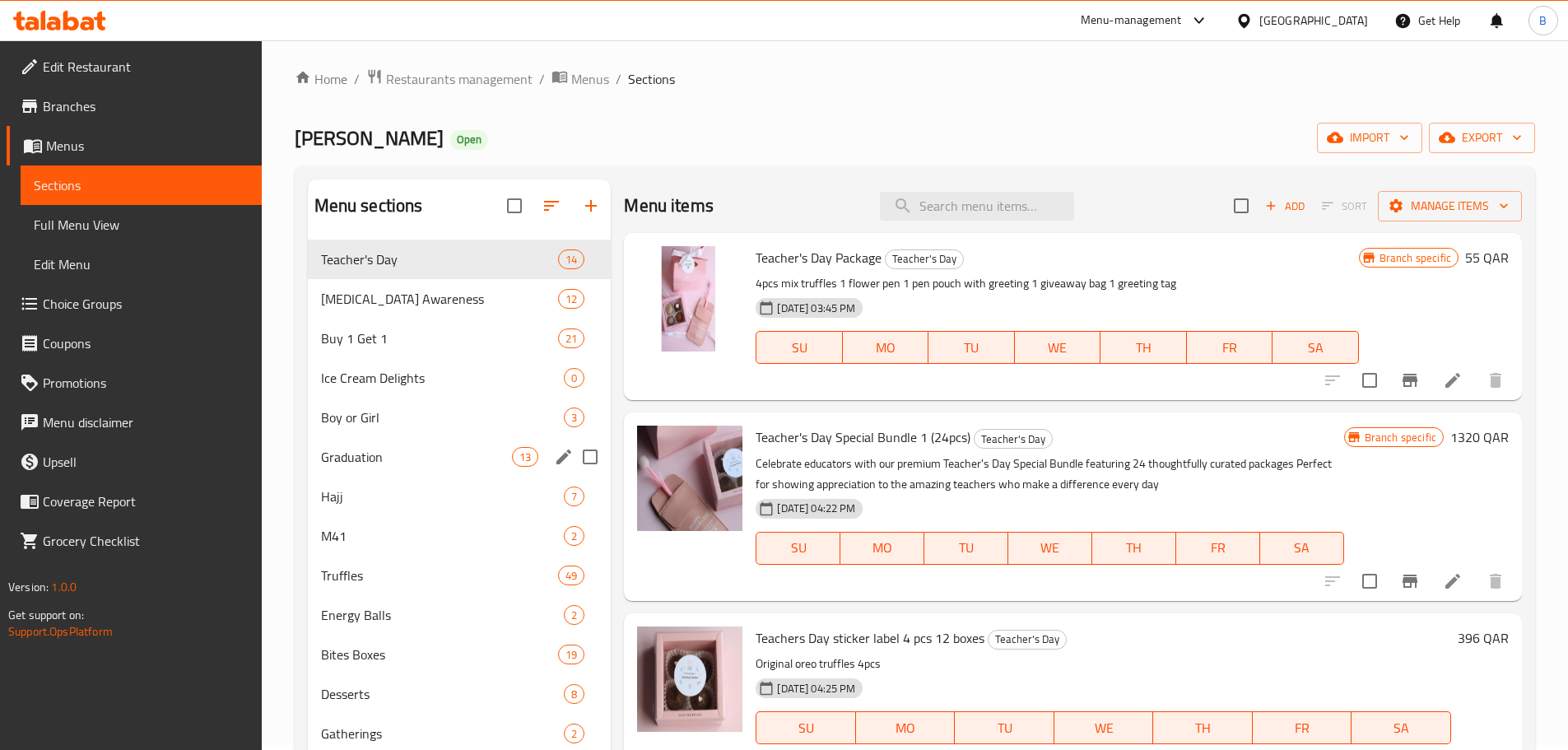
scroll to position [83, 0]
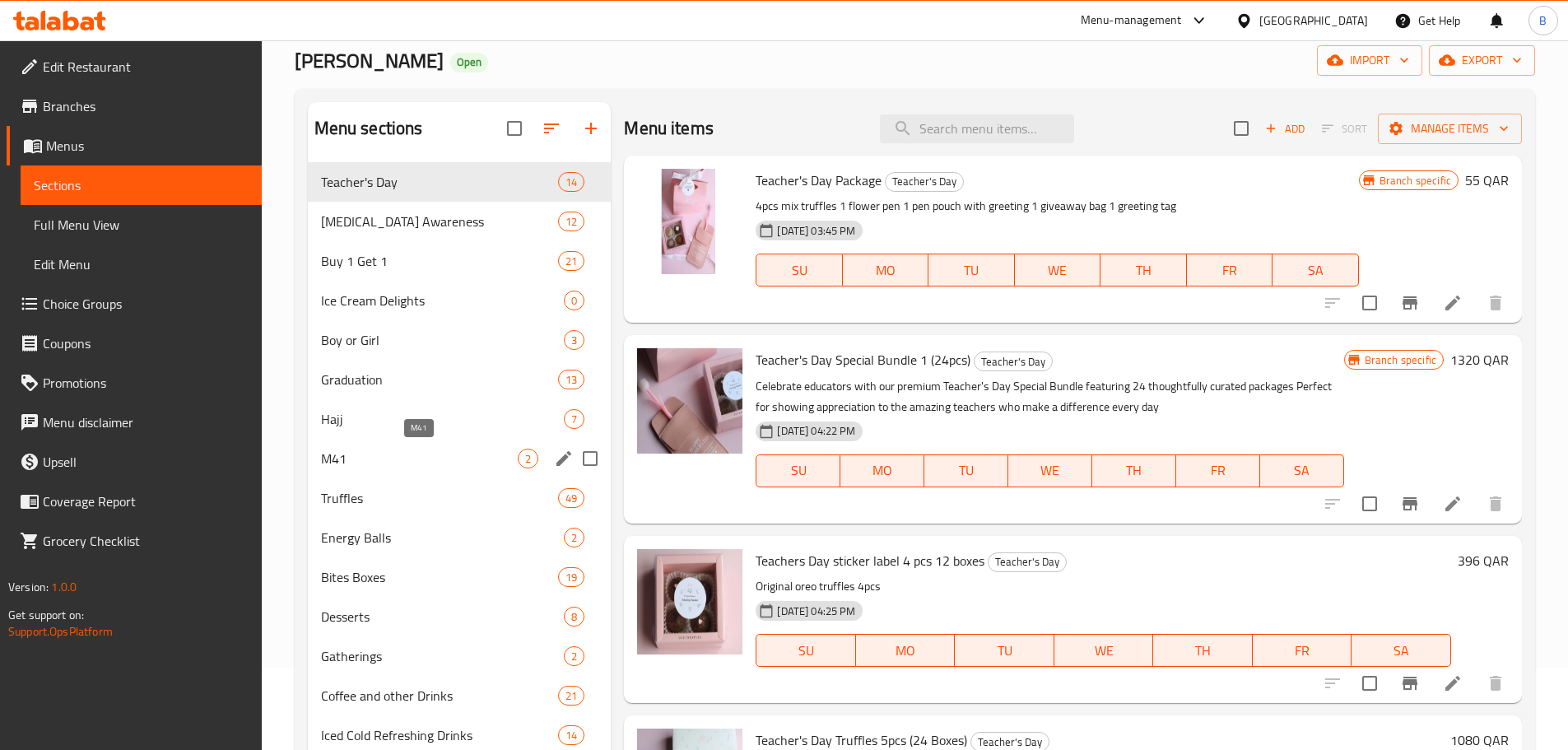
click at [386, 460] on span "M41" at bounding box center [419, 458] width 197 height 20
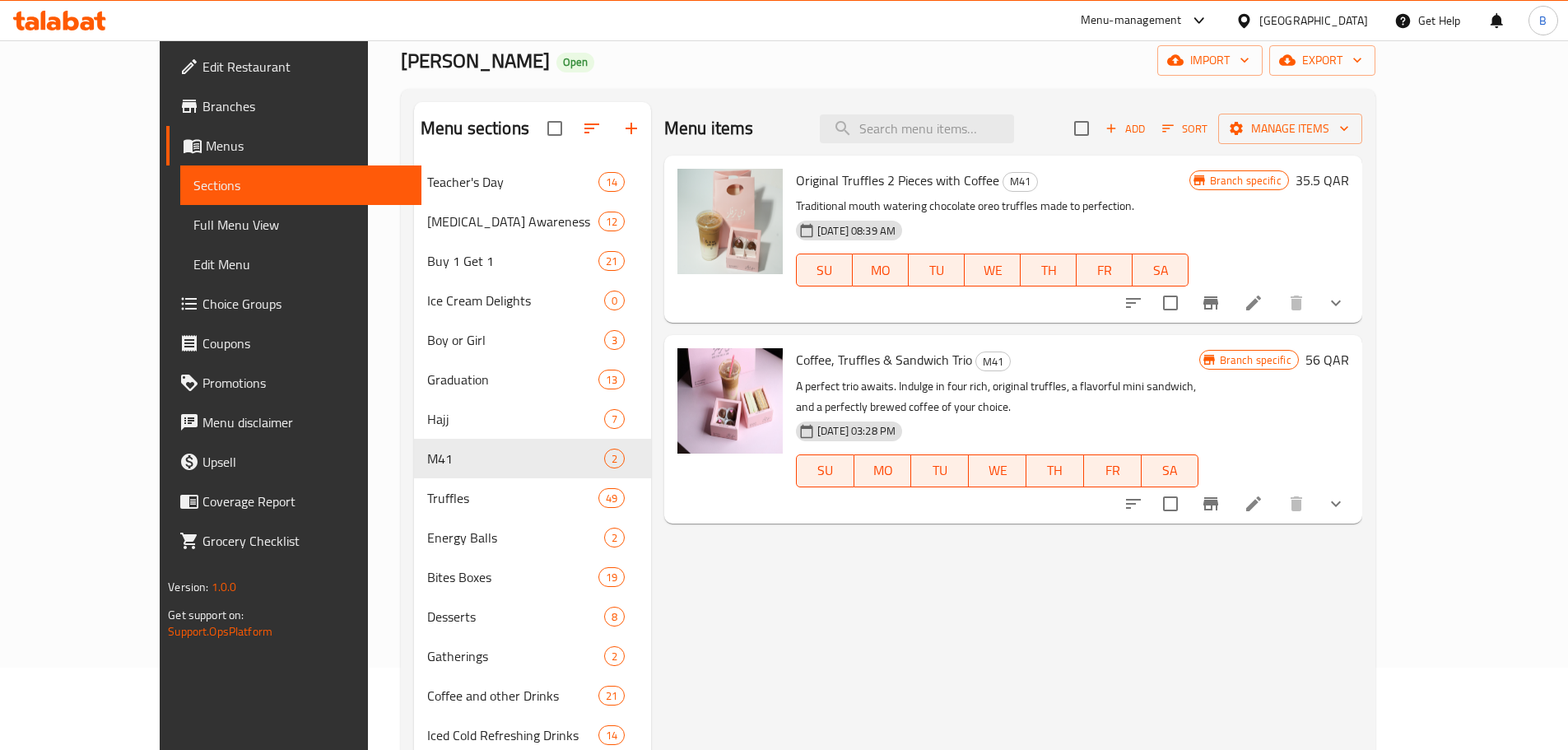
click at [847, 366] on span "Coffee, Truffles & Sandwich Trio" at bounding box center [884, 360] width 176 height 24
copy h6 "Coffee, Truffles & Sandwich Trio"
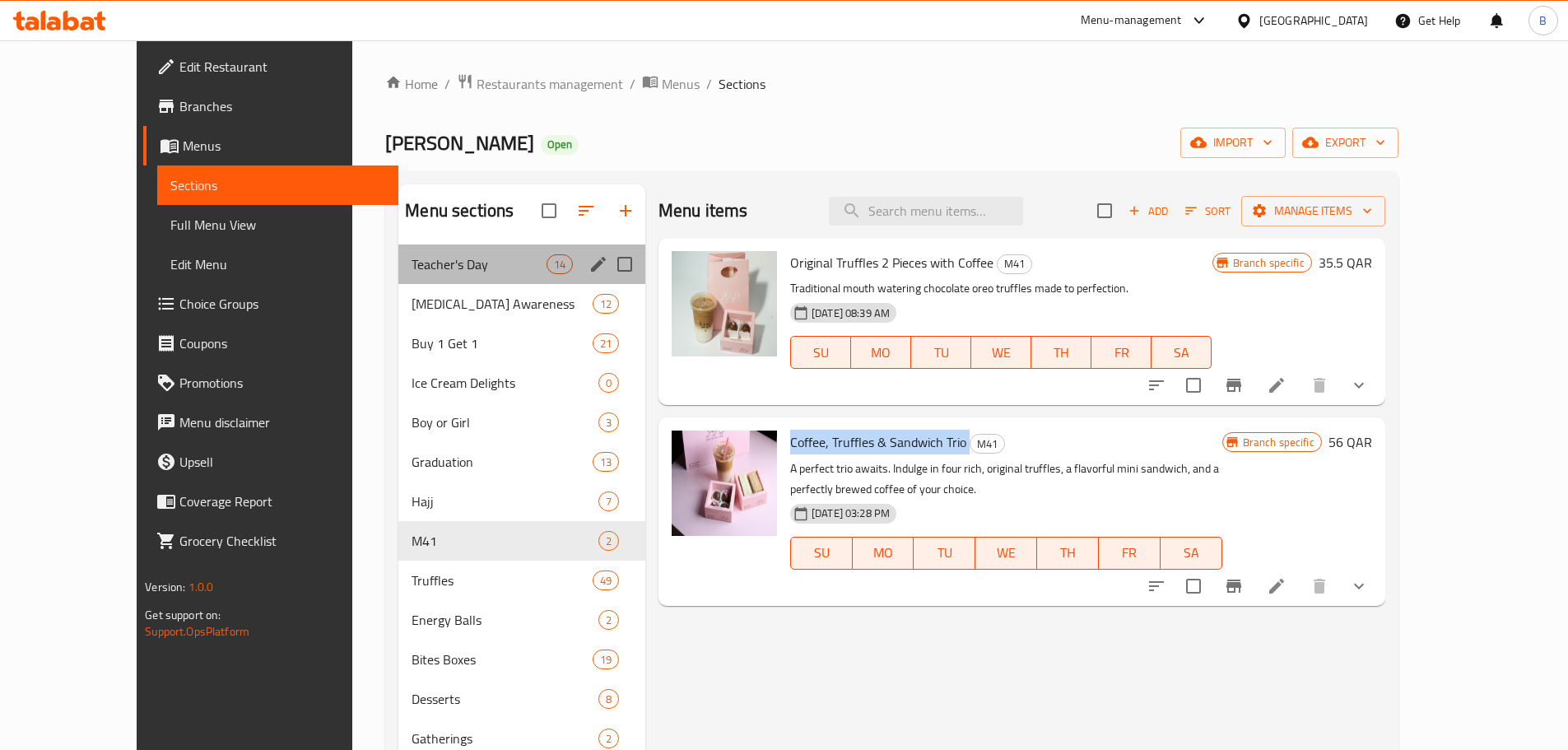
click at [398, 279] on div "Teacher's Day 14" at bounding box center [522, 263] width 247 height 39
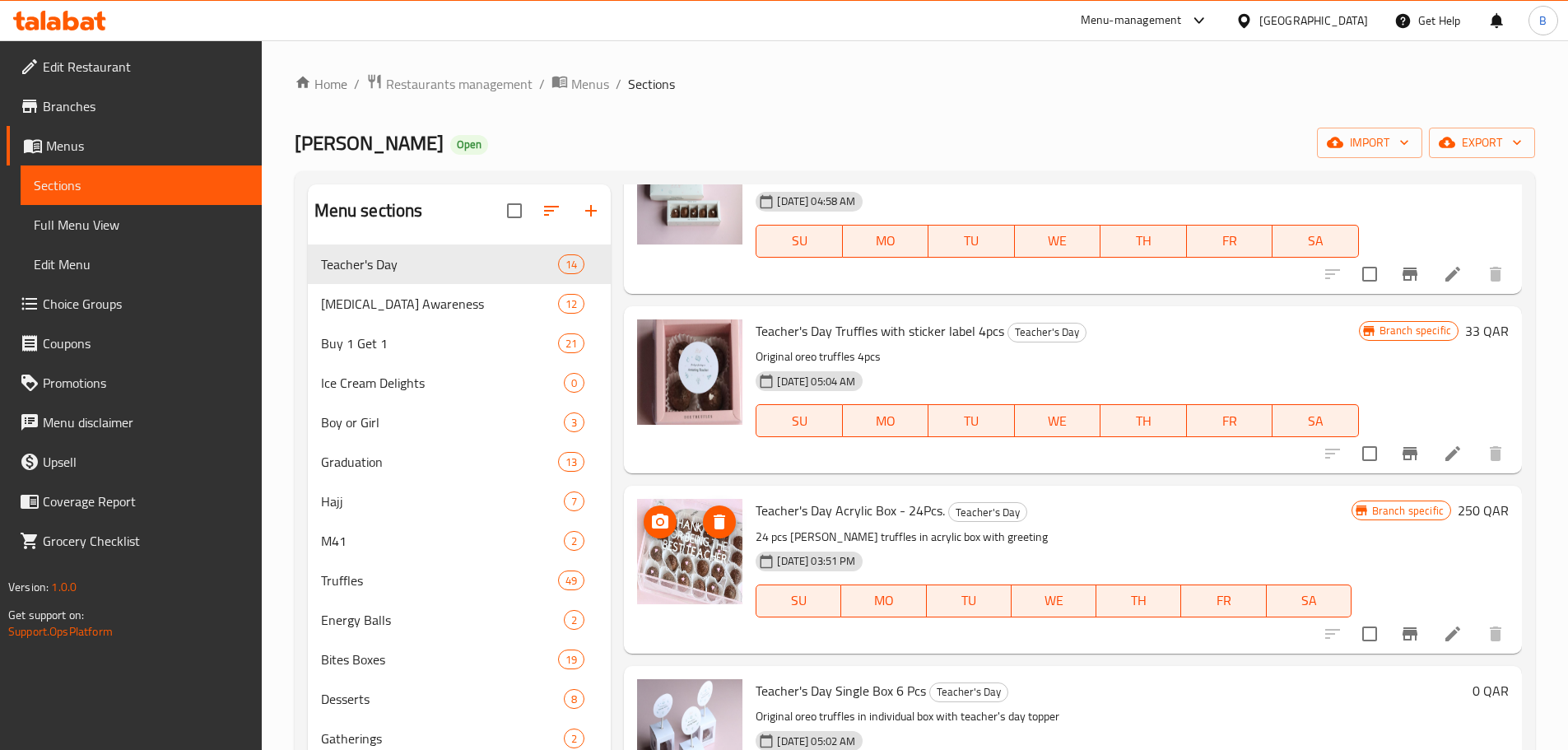
scroll to position [1426, 0]
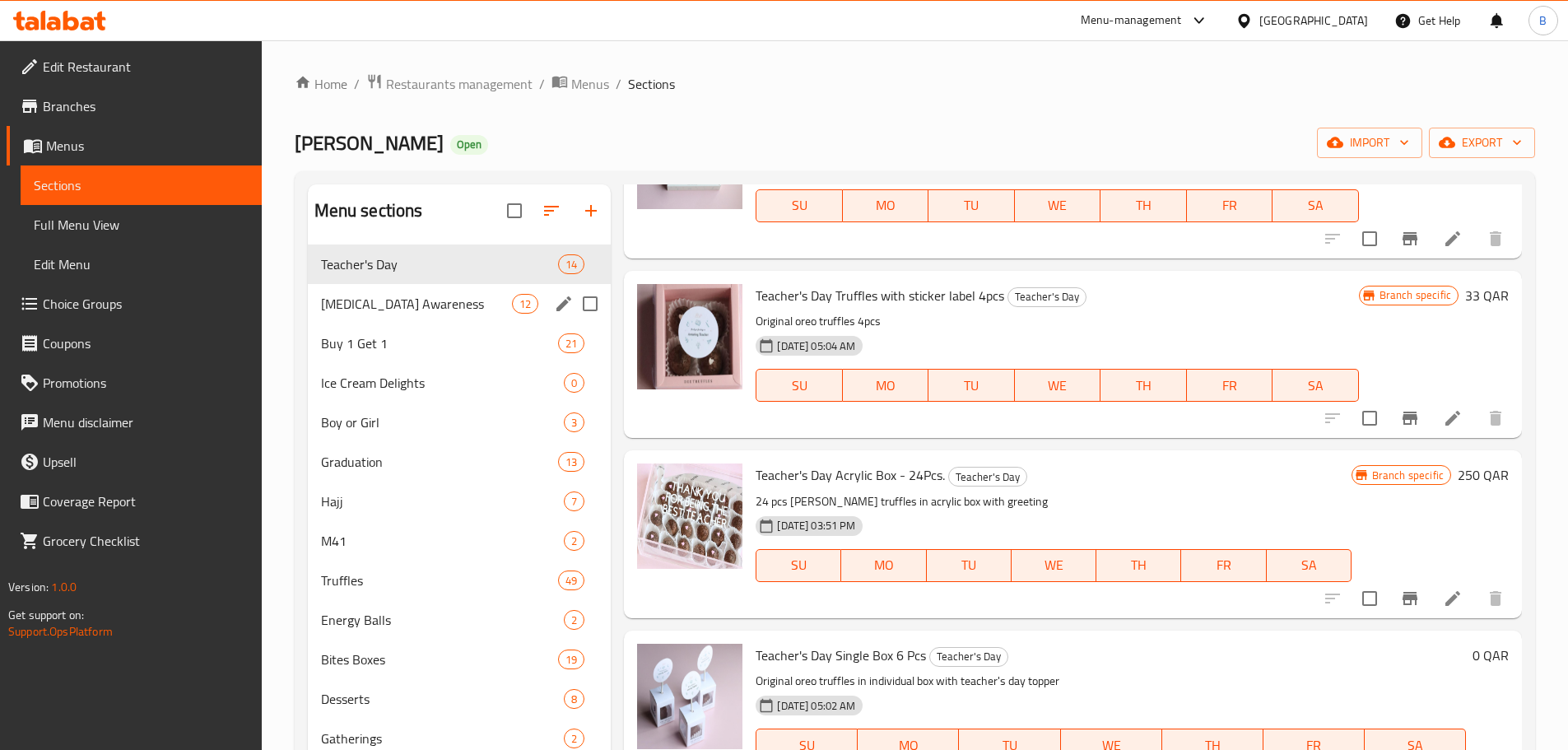
click at [372, 290] on div "[MEDICAL_DATA] Awareness 12" at bounding box center [459, 303] width 303 height 39
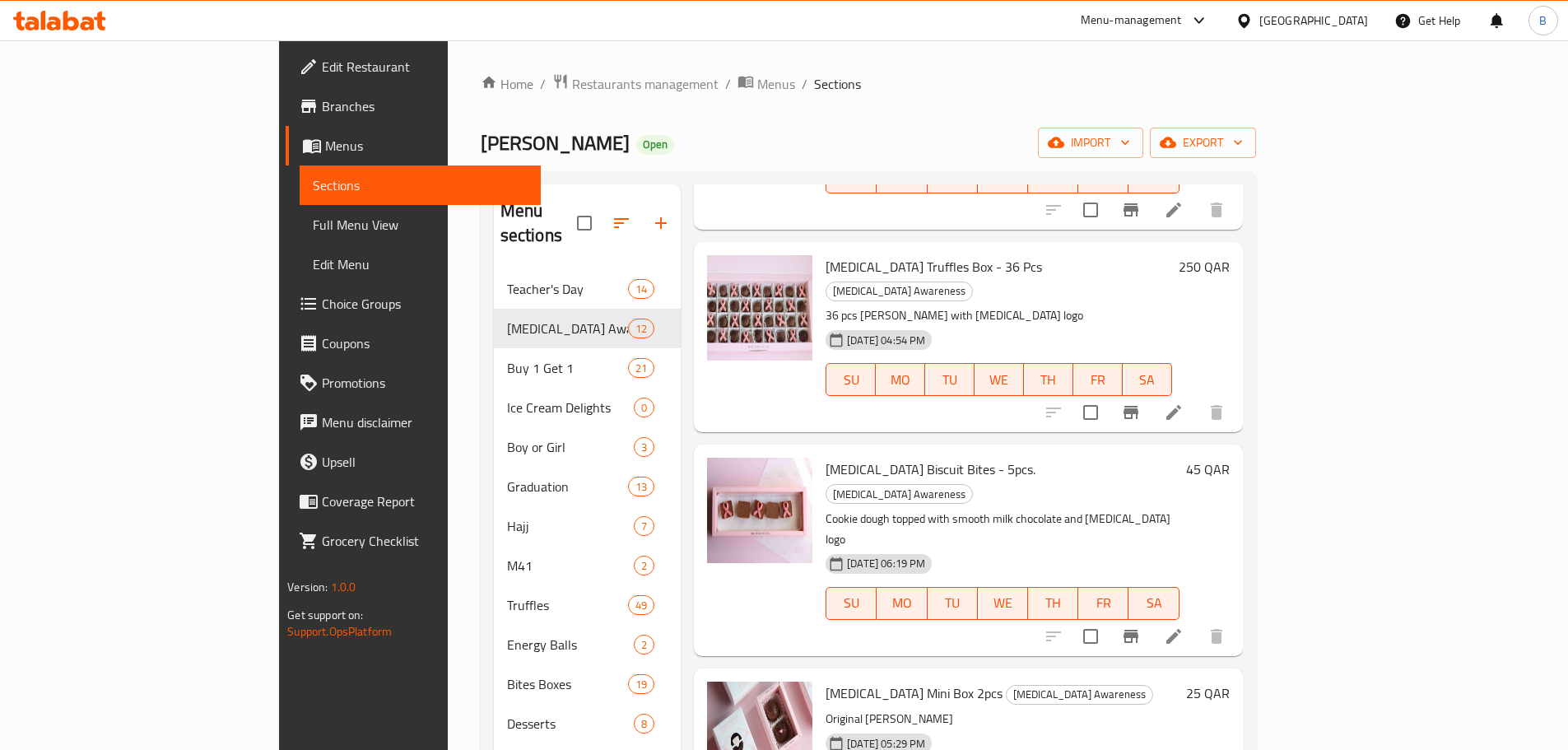
scroll to position [367, 0]
